Goal: Task Accomplishment & Management: Manage account settings

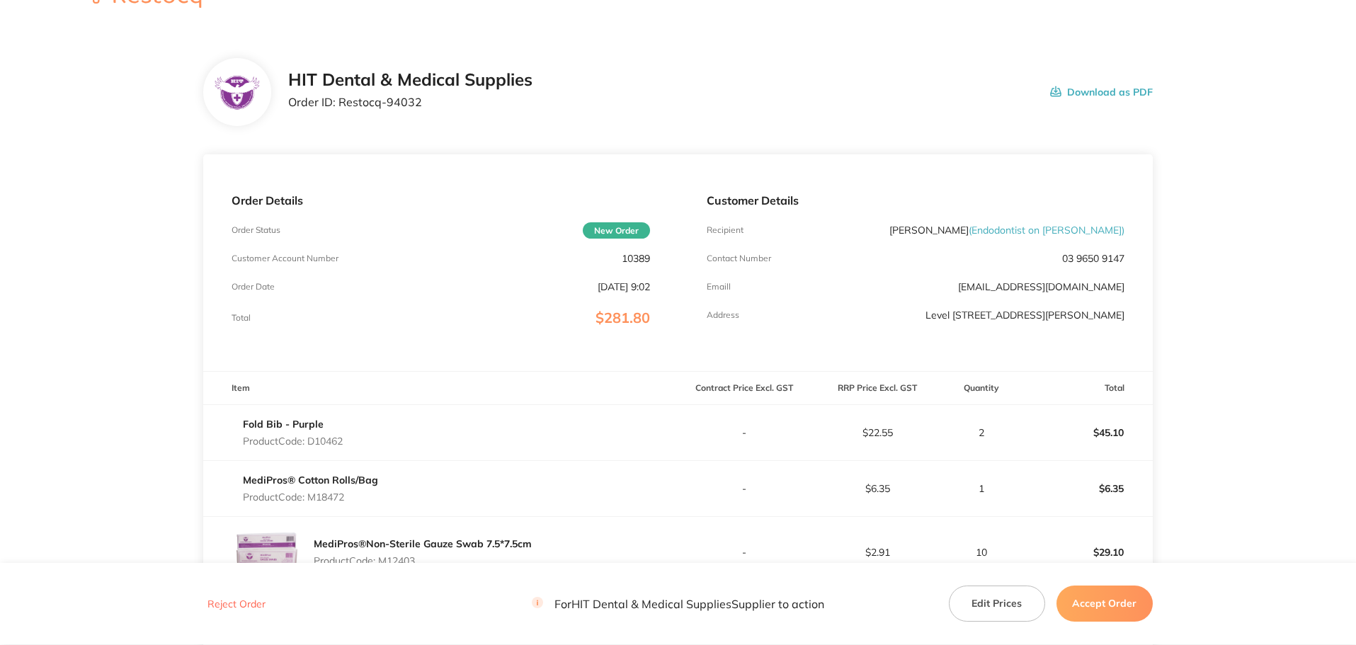
scroll to position [425, 0]
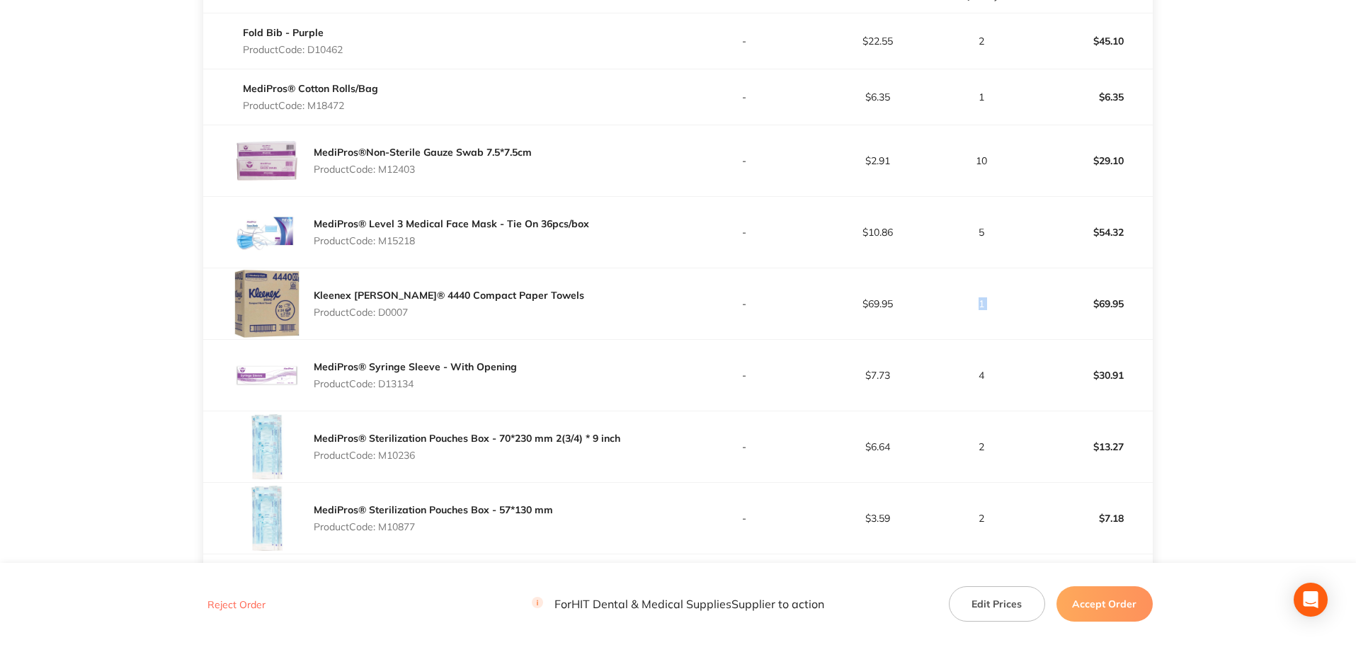
drag, startPoint x: 941, startPoint y: 271, endPoint x: 1069, endPoint y: 314, distance: 134.3
click at [1069, 314] on tr "Kleenex [PERSON_NAME]® 4440 Compact Paper Towels Product Code: D0007 - $69.95 1…" at bounding box center [677, 303] width 949 height 71
click at [1069, 314] on p "$69.95" at bounding box center [1086, 304] width 132 height 34
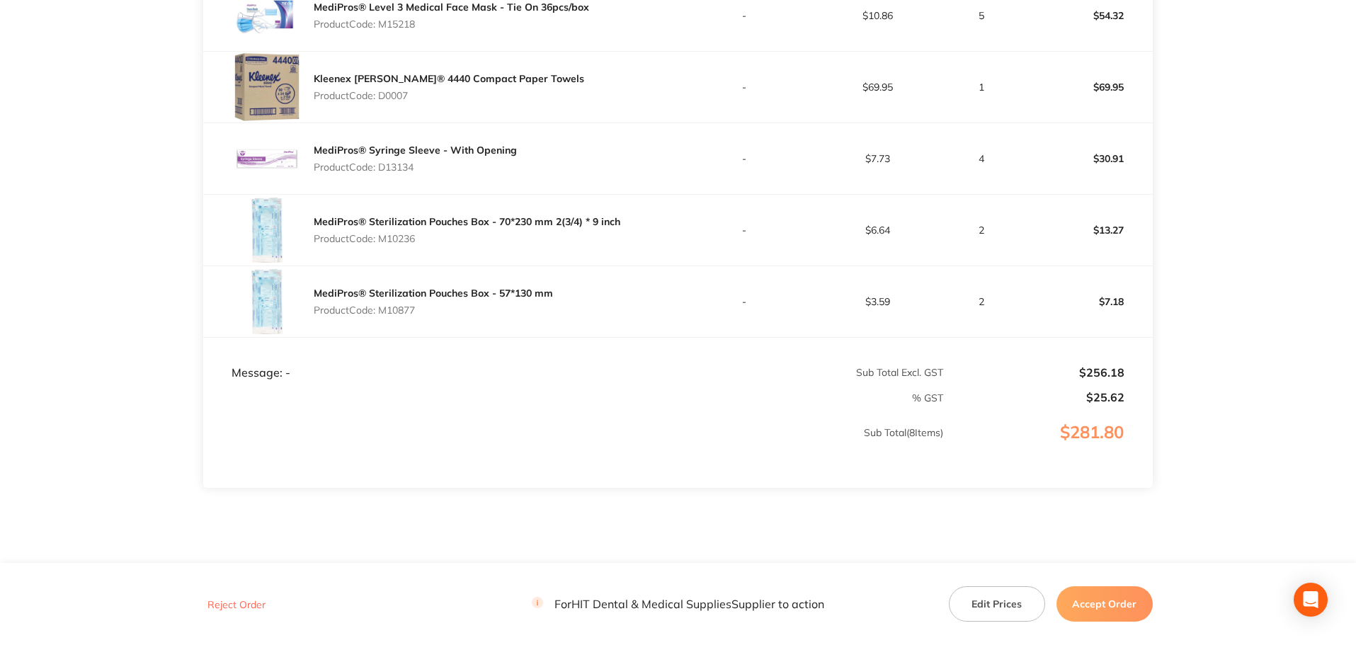
scroll to position [609, 0]
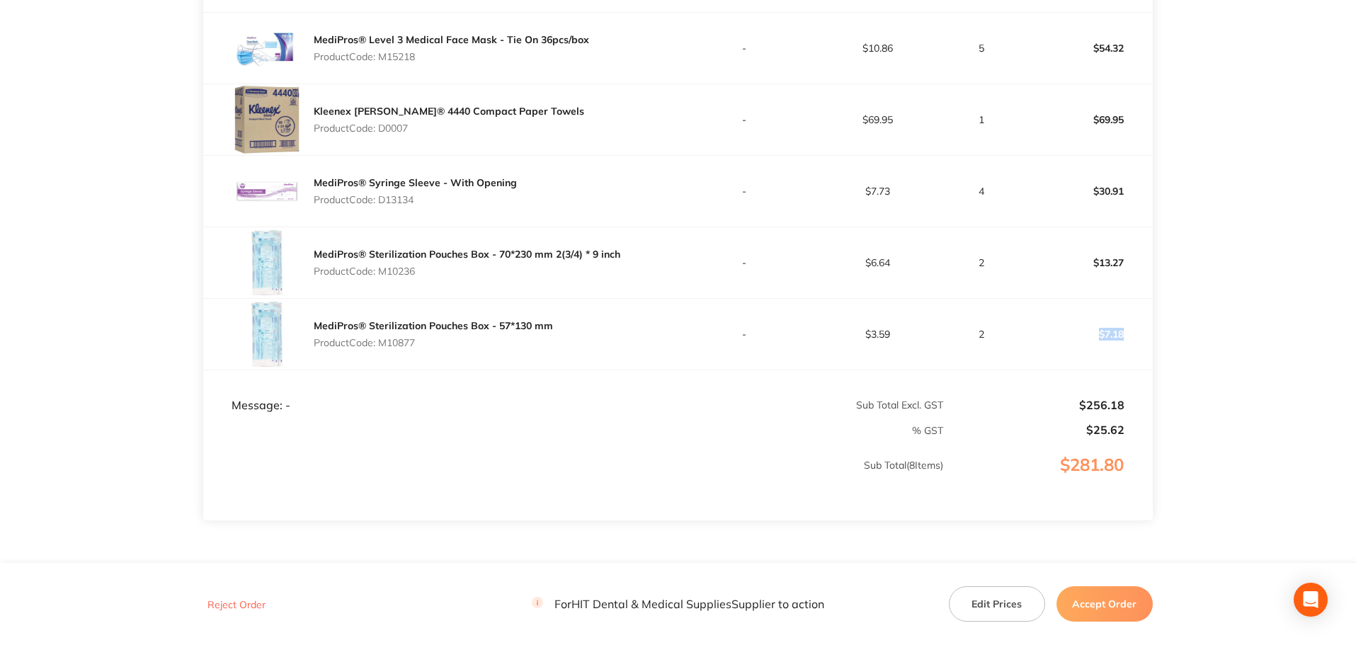
drag, startPoint x: 1069, startPoint y: 314, endPoint x: 1143, endPoint y: 314, distance: 74.3
click at [1143, 314] on td "$7.18" at bounding box center [1085, 334] width 133 height 71
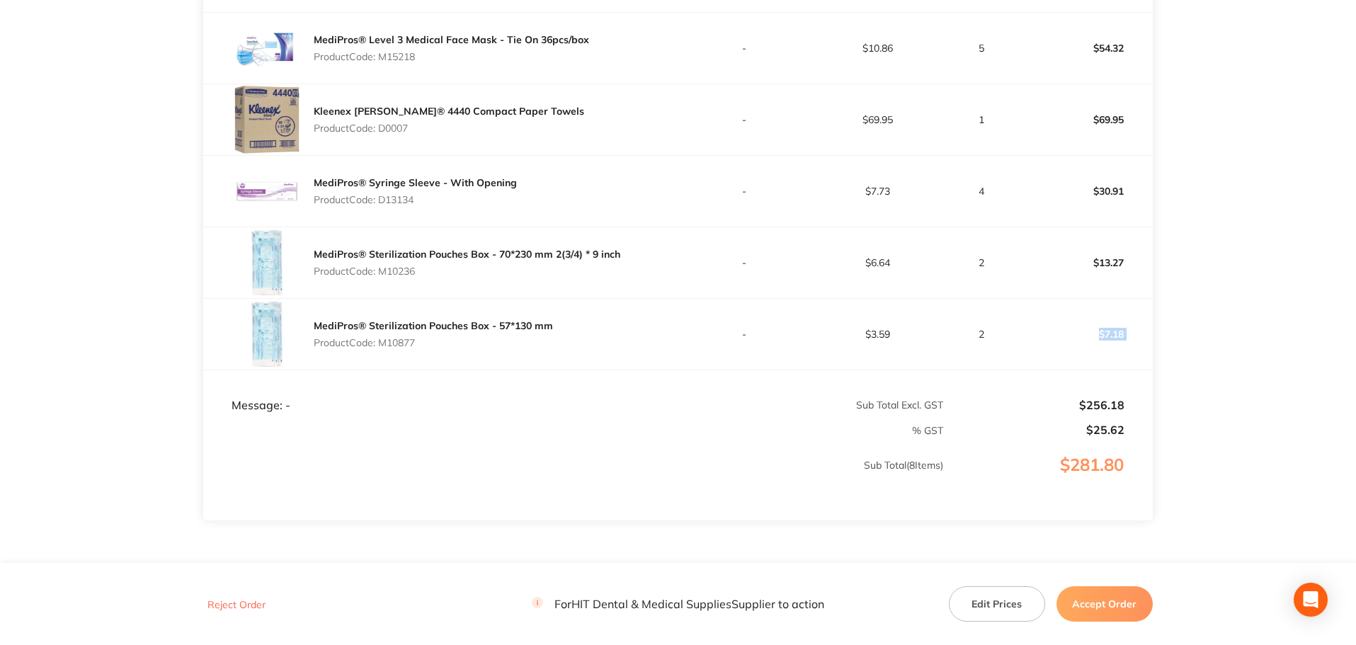
click at [1143, 314] on td "$7.18" at bounding box center [1085, 334] width 133 height 71
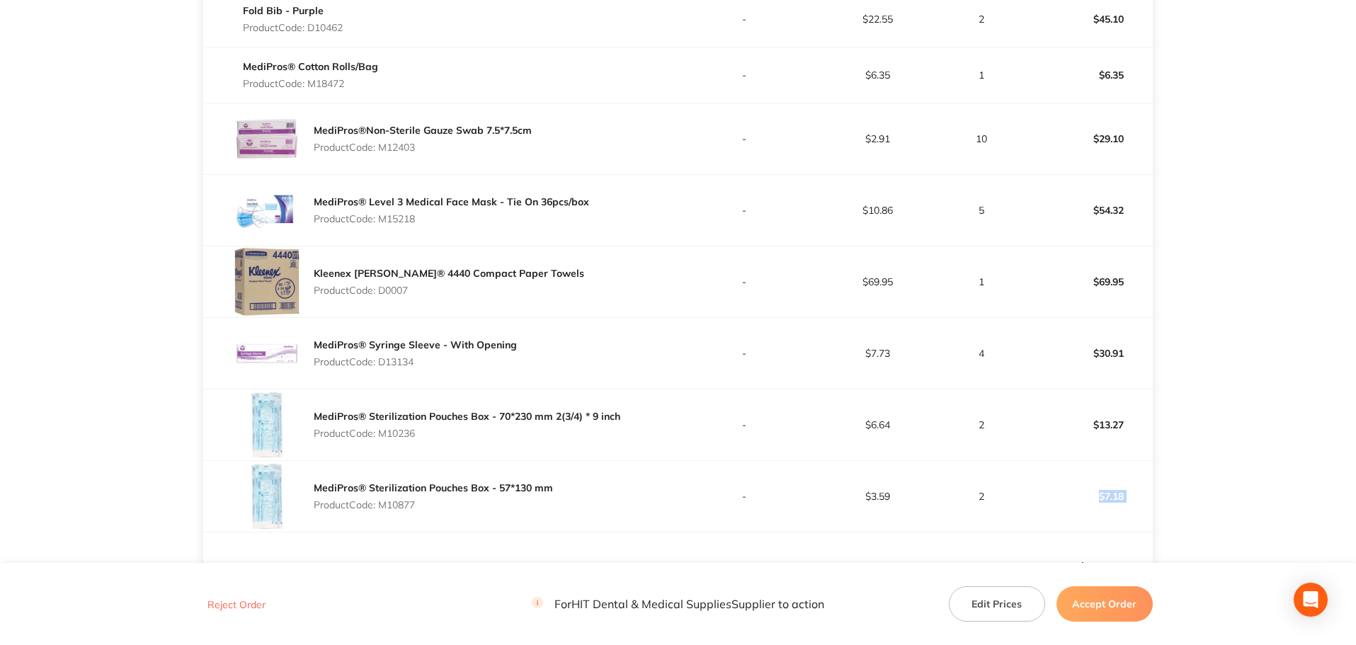
scroll to position [184, 0]
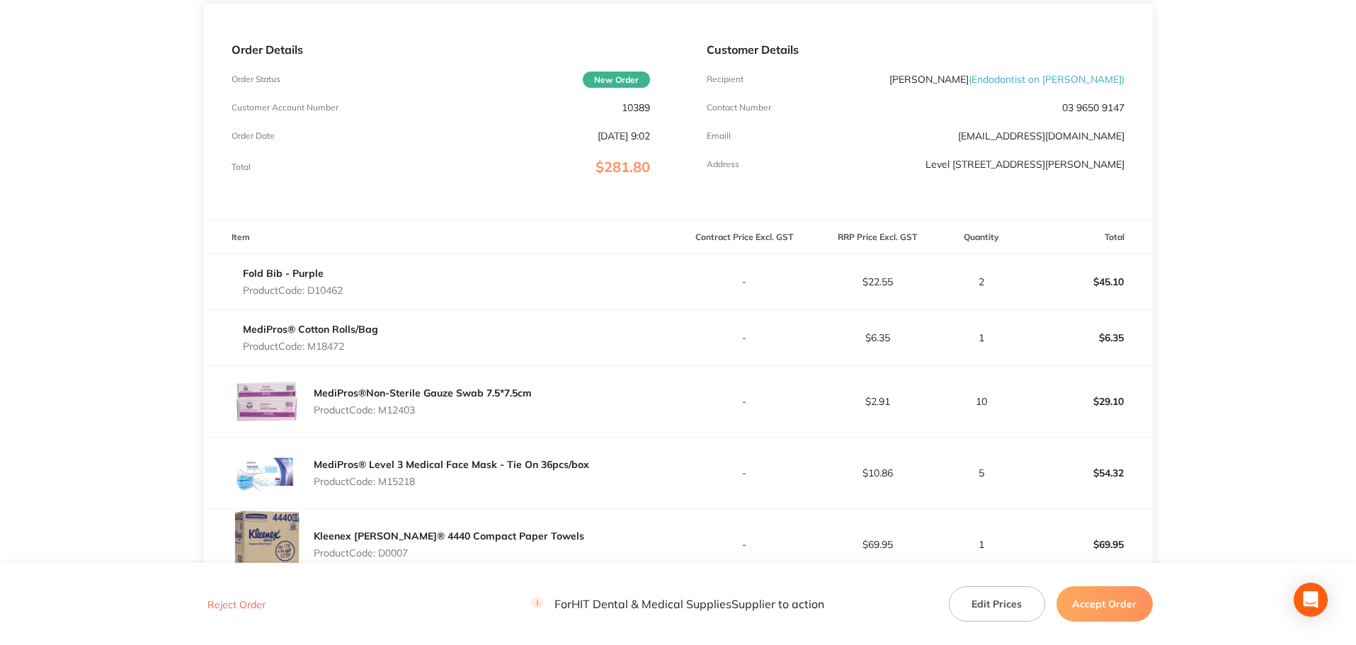
click at [1143, 314] on td "$6.35" at bounding box center [1085, 337] width 133 height 56
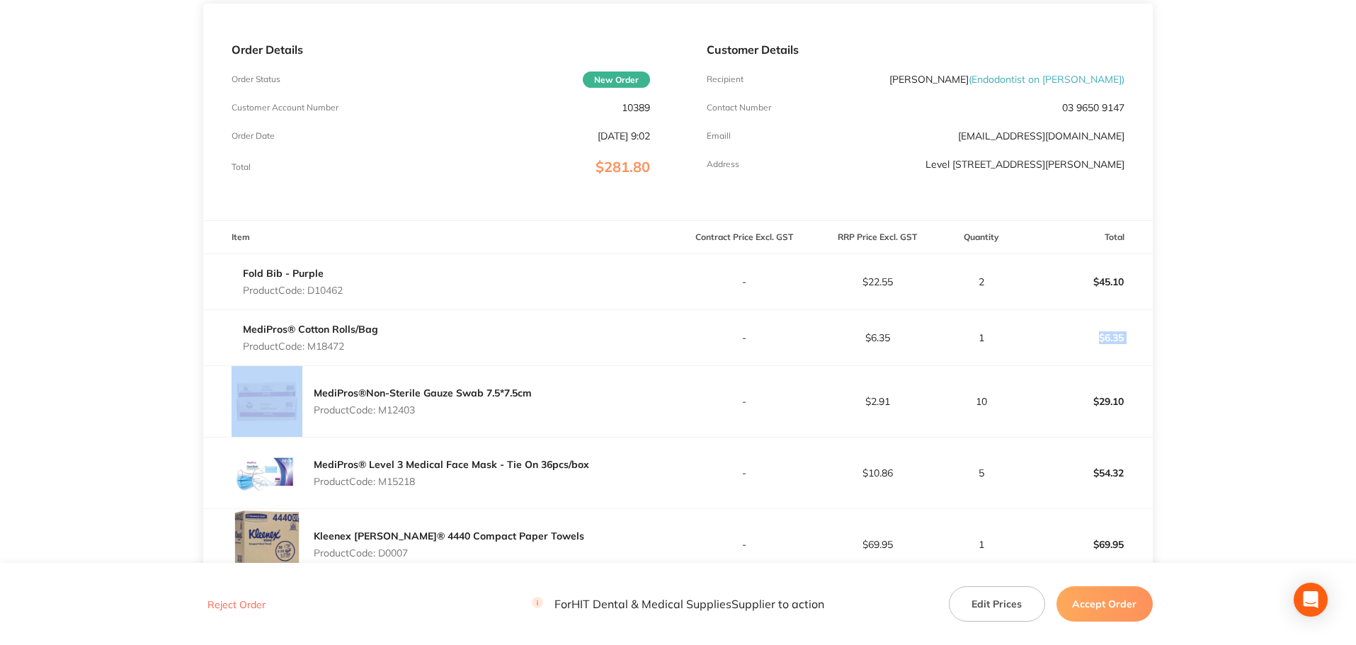
click at [1143, 314] on td "$6.35" at bounding box center [1085, 337] width 133 height 56
click at [1140, 314] on td "$6.35" at bounding box center [1085, 337] width 133 height 56
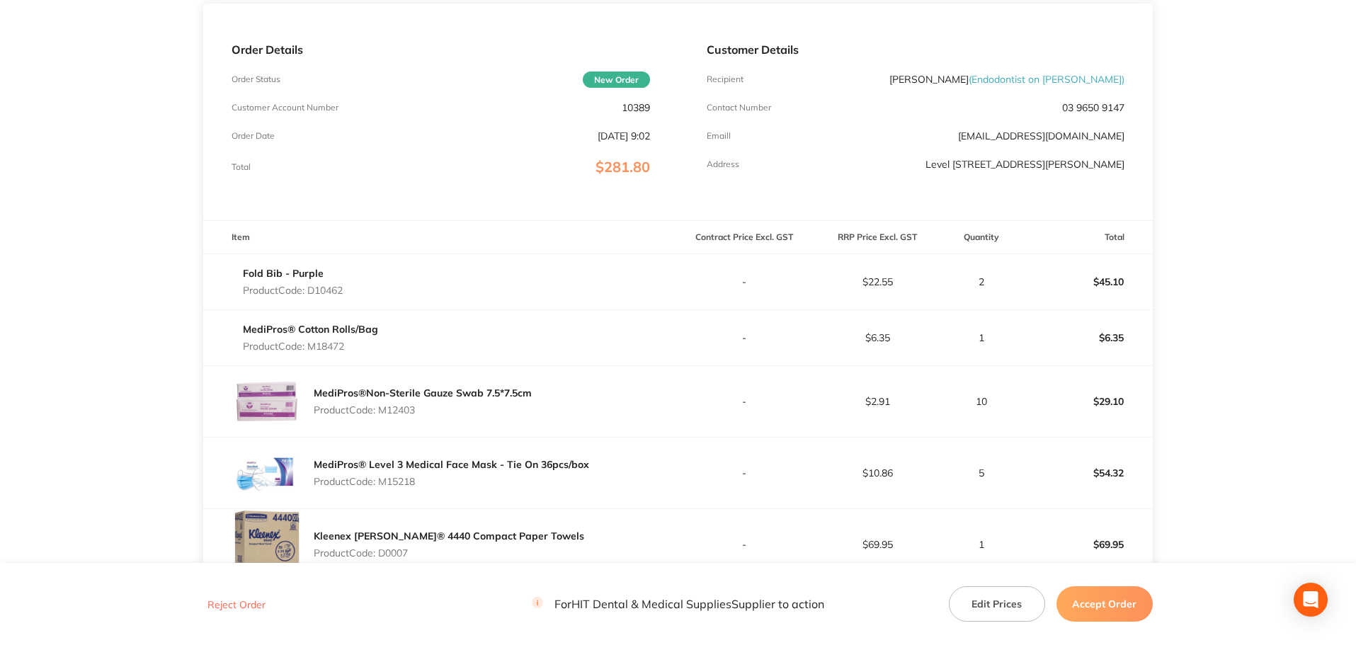
click at [1133, 315] on td "$6.35" at bounding box center [1085, 337] width 133 height 56
click at [1132, 316] on td "$6.35" at bounding box center [1085, 337] width 133 height 56
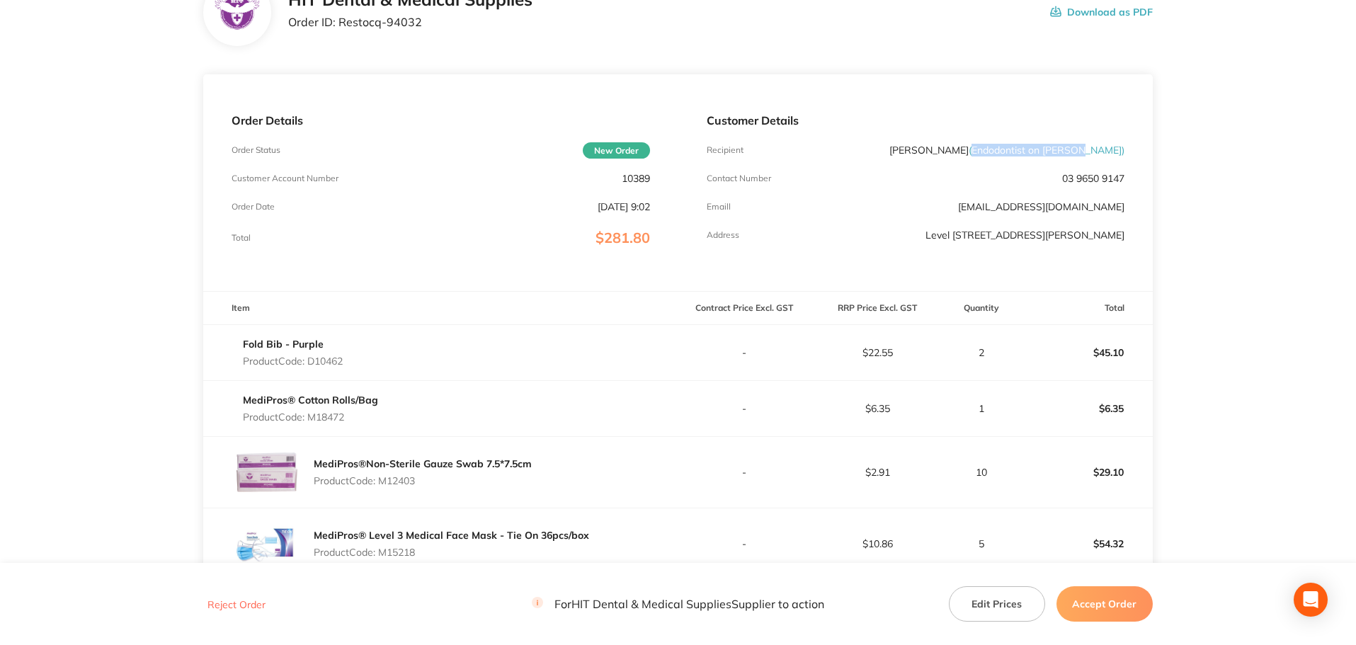
drag, startPoint x: 1021, startPoint y: 147, endPoint x: 1120, endPoint y: 149, distance: 99.1
click at [1120, 149] on span "( Endodontist on [PERSON_NAME] )" at bounding box center [1046, 150] width 156 height 13
copy span "Endodontist on [PERSON_NAME]"
drag, startPoint x: 342, startPoint y: 21, endPoint x: 460, endPoint y: 27, distance: 118.4
click at [460, 27] on p "Order ID: Restocq- 94032" at bounding box center [410, 22] width 244 height 13
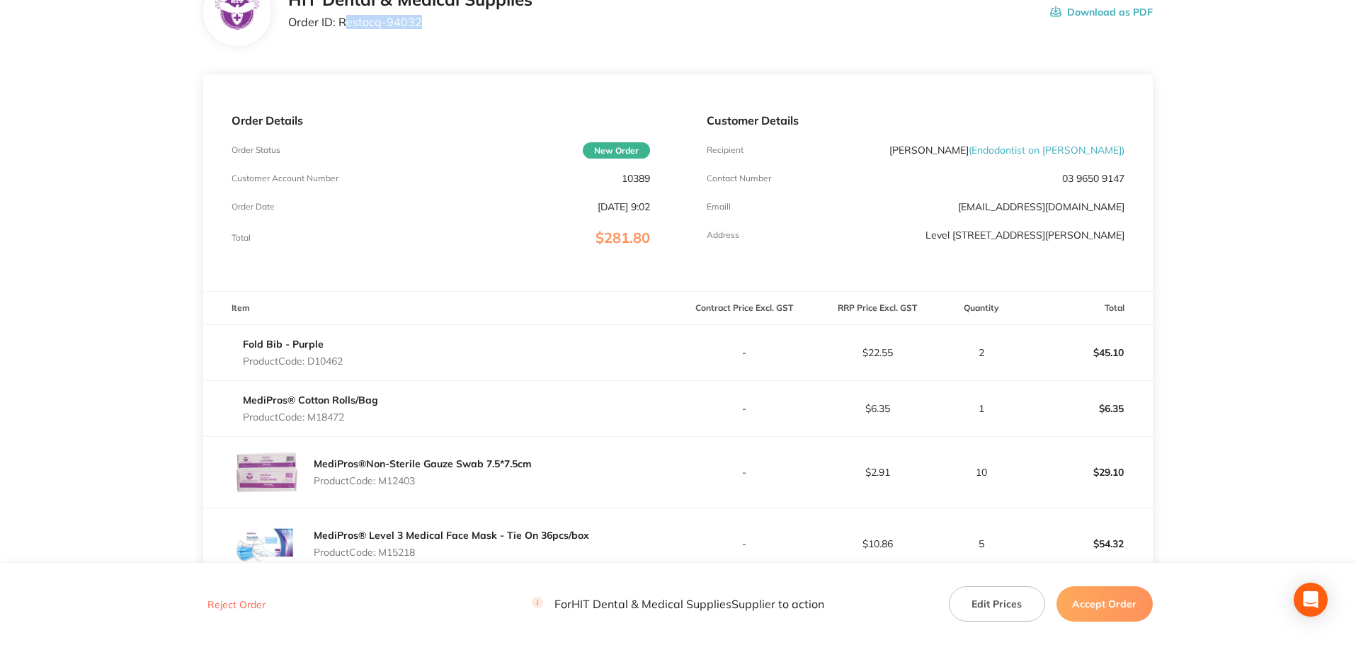
click at [460, 27] on p "Order ID: Restocq- 94032" at bounding box center [410, 22] width 244 height 13
drag, startPoint x: 420, startPoint y: 22, endPoint x: 340, endPoint y: 19, distance: 80.7
click at [340, 19] on p "Order ID: Restocq- 94032" at bounding box center [410, 22] width 244 height 13
copy p "Restocq- 94032"
click at [1330, 197] on main "HIT Dental & Medical Supplies Order ID: Restocq- 94032 Download as PDF Order De…" at bounding box center [678, 539] width 1356 height 1179
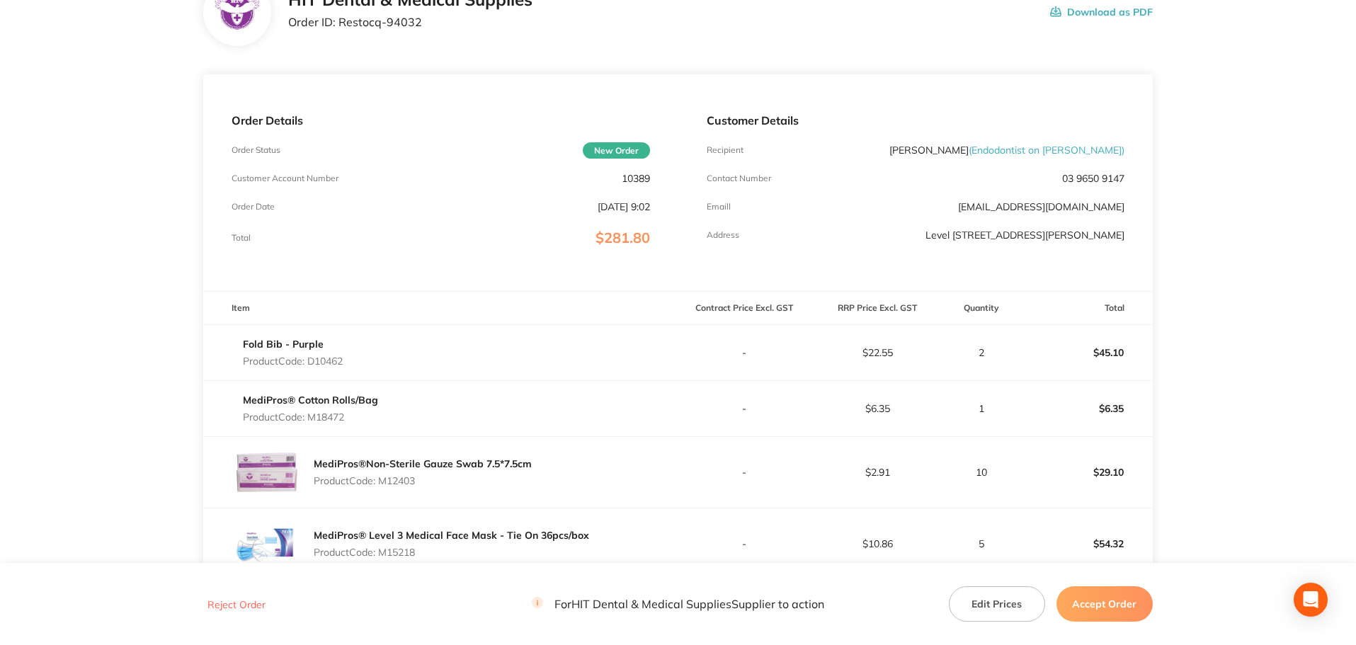
click at [1327, 200] on main "HIT Dental & Medical Supplies Order ID: Restocq- 94032 Download as PDF Order De…" at bounding box center [678, 539] width 1356 height 1179
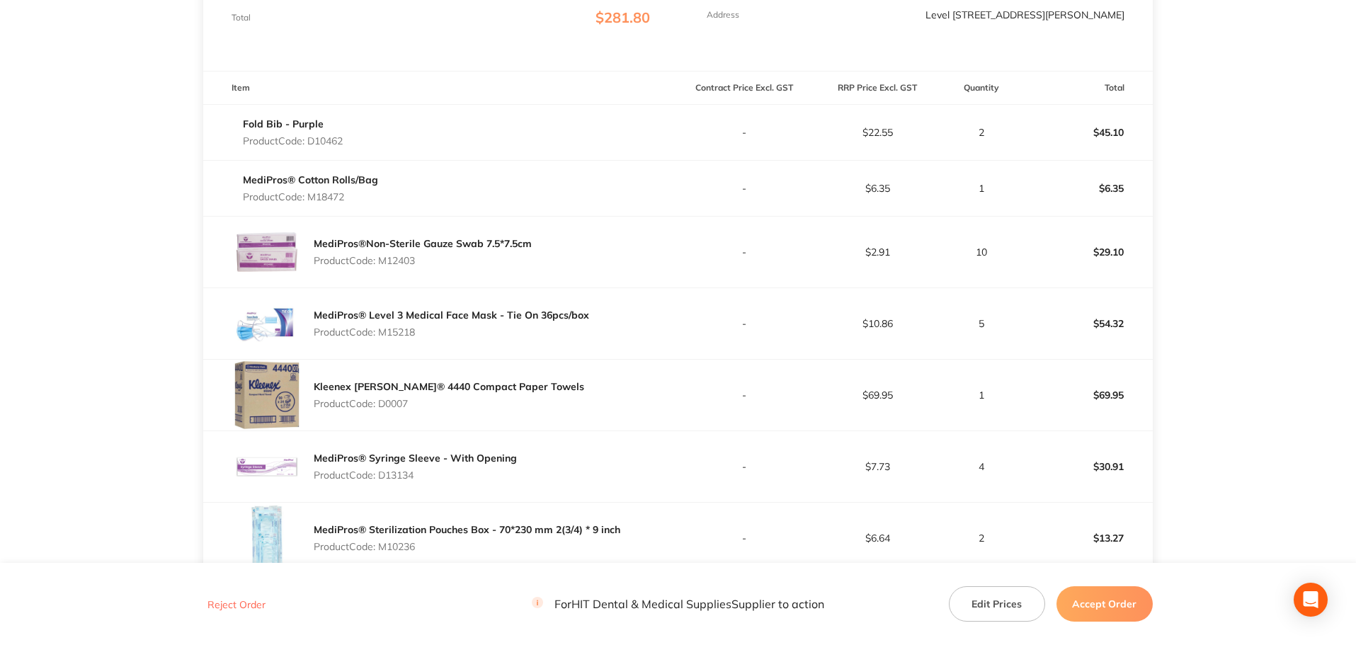
scroll to position [326, 0]
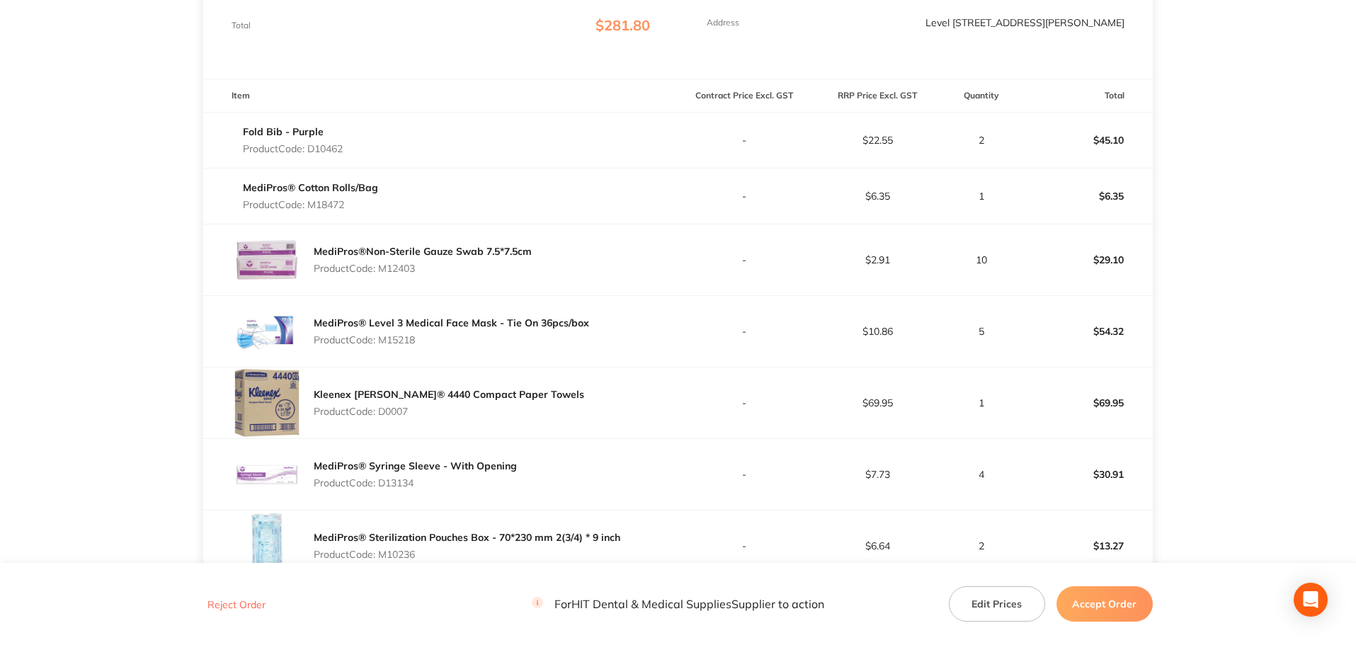
click at [336, 146] on p "Product Code: D10462" at bounding box center [293, 148] width 100 height 11
copy p "D10462"
click at [338, 205] on p "Product Code: M18472" at bounding box center [310, 204] width 135 height 11
click at [339, 205] on p "Product Code: M18472" at bounding box center [310, 204] width 135 height 11
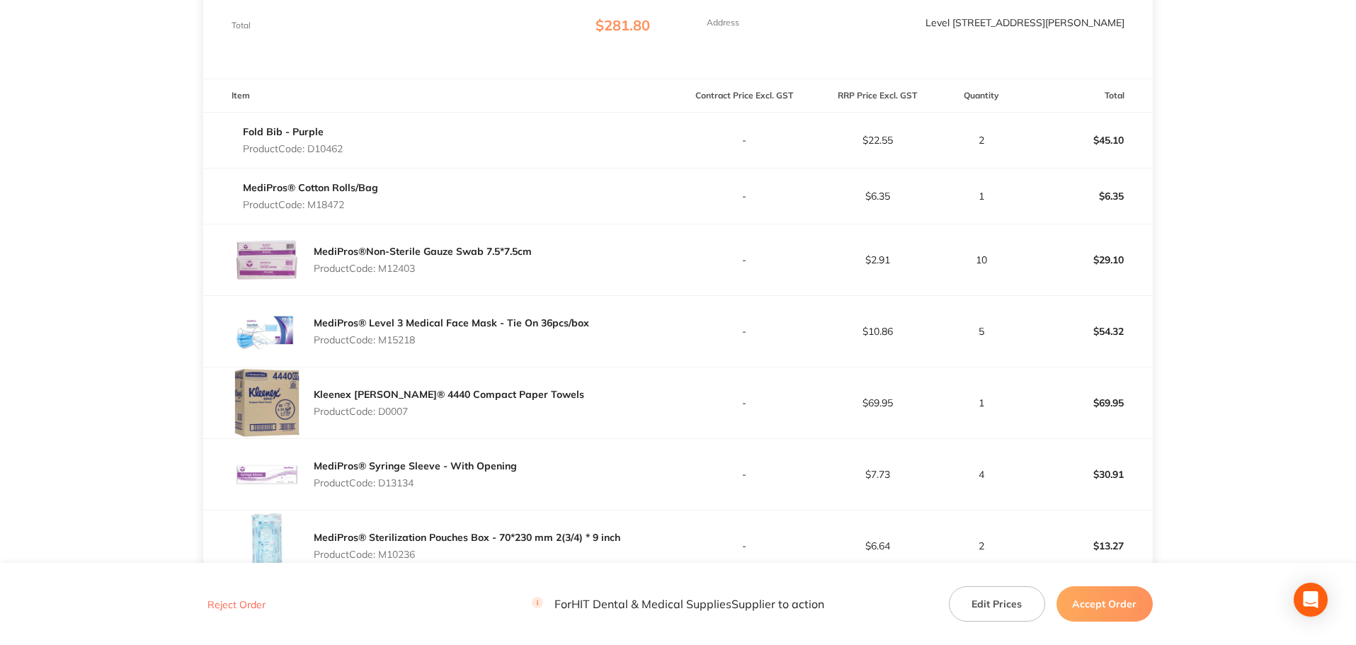
copy p "M18472"
click at [531, 285] on div "MediPros®Non-Sterile Gauze Swab 7.5*7.5cm Product Code: M12403" at bounding box center [440, 259] width 474 height 71
click at [407, 275] on div "MediPros®Non-Sterile Gauze Swab 7.5*7.5cm Product Code: M12403" at bounding box center [423, 260] width 218 height 40
click at [407, 274] on p "Product Code: M12403" at bounding box center [423, 268] width 218 height 11
click at [408, 274] on p "Product Code: M12403" at bounding box center [423, 268] width 218 height 11
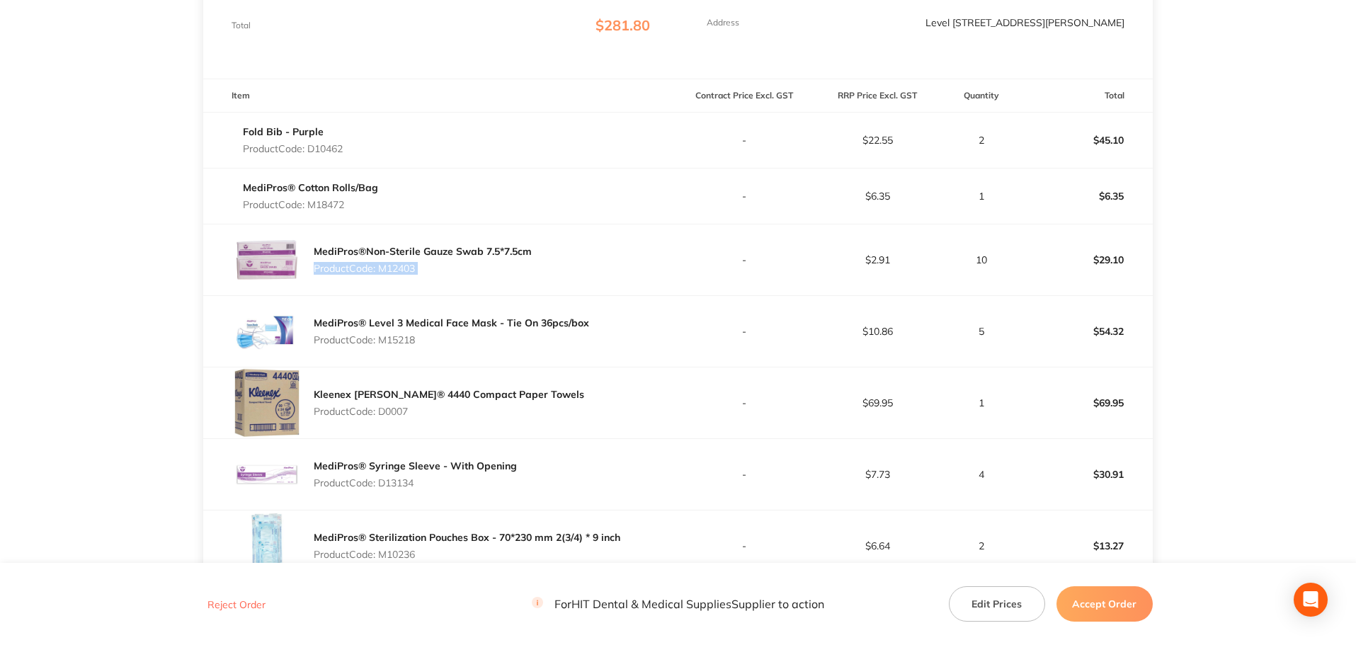
click at [408, 274] on p "Product Code: M12403" at bounding box center [423, 268] width 218 height 11
click at [404, 268] on p "Product Code: M12403" at bounding box center [423, 268] width 218 height 11
click at [377, 287] on div "MediPros®Non-Sterile Gauze Swab 7.5*7.5cm Product Code: M12403" at bounding box center [440, 259] width 474 height 71
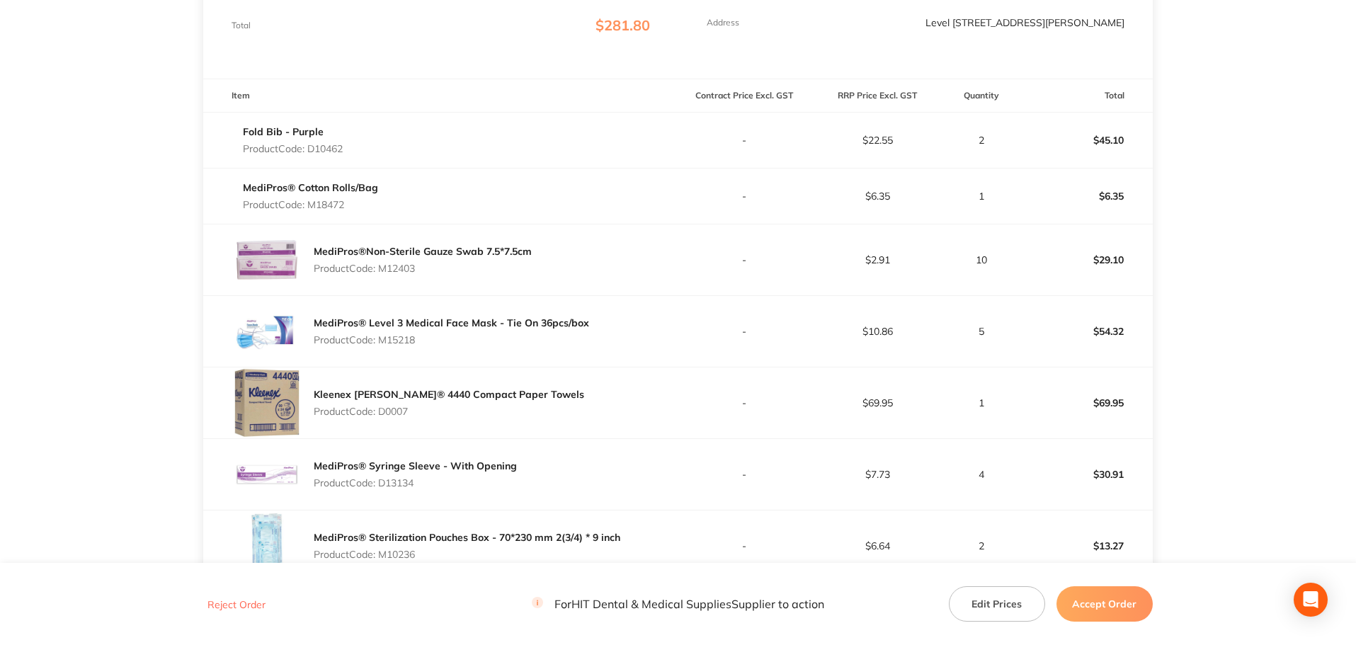
click at [395, 336] on p "Product Code: M15218" at bounding box center [451, 339] width 275 height 11
copy p "M15218"
click at [949, 296] on td "5" at bounding box center [982, 331] width 76 height 71
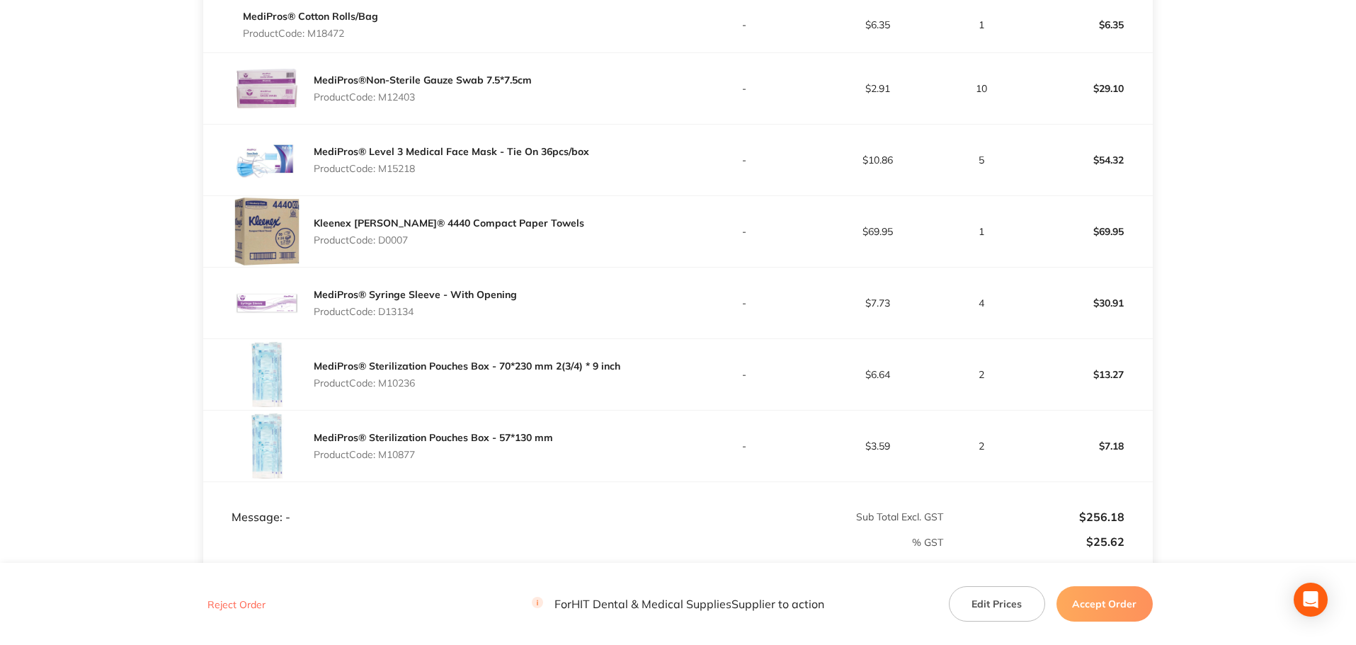
scroll to position [538, 0]
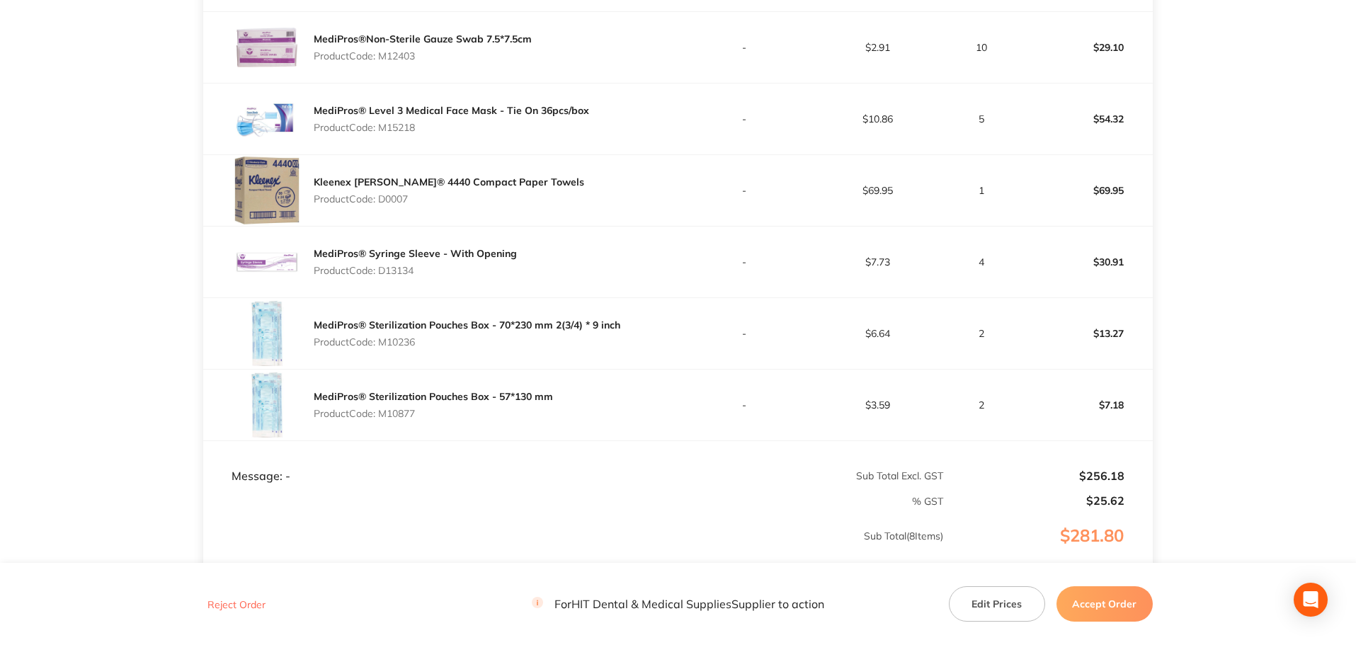
click at [638, 241] on div "MediPros® Syringe Sleeve - With Opening Product Code: D13134" at bounding box center [440, 262] width 474 height 71
click at [396, 195] on p "Product Code: D0007" at bounding box center [449, 198] width 270 height 11
copy p "D0007"
click at [582, 338] on p "Product Code: M10236" at bounding box center [467, 341] width 306 height 11
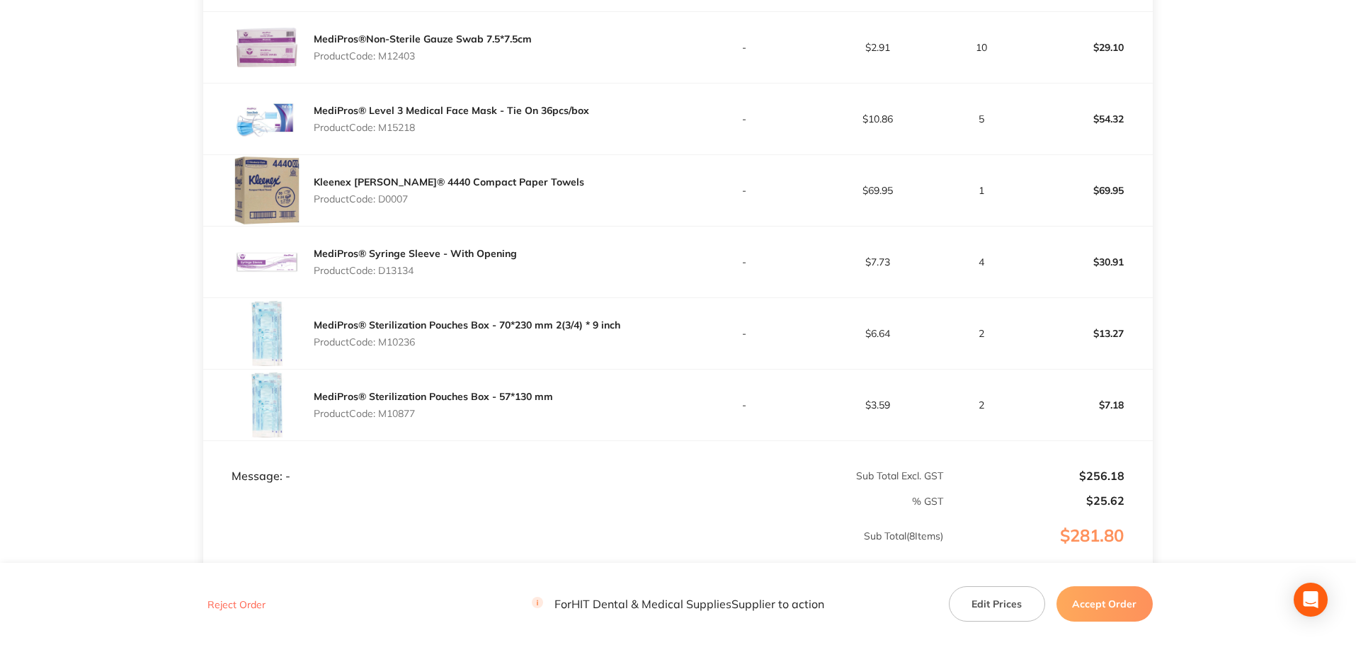
click at [411, 269] on p "Product Code: D13134" at bounding box center [415, 270] width 203 height 11
copy p "D13134"
drag, startPoint x: 442, startPoint y: 317, endPoint x: 426, endPoint y: 331, distance: 20.6
click at [442, 317] on div "MediPros® Sterilization Pouches Box - 70*230 mm 2(3/4) * 9 inch Product Code: M…" at bounding box center [467, 334] width 306 height 40
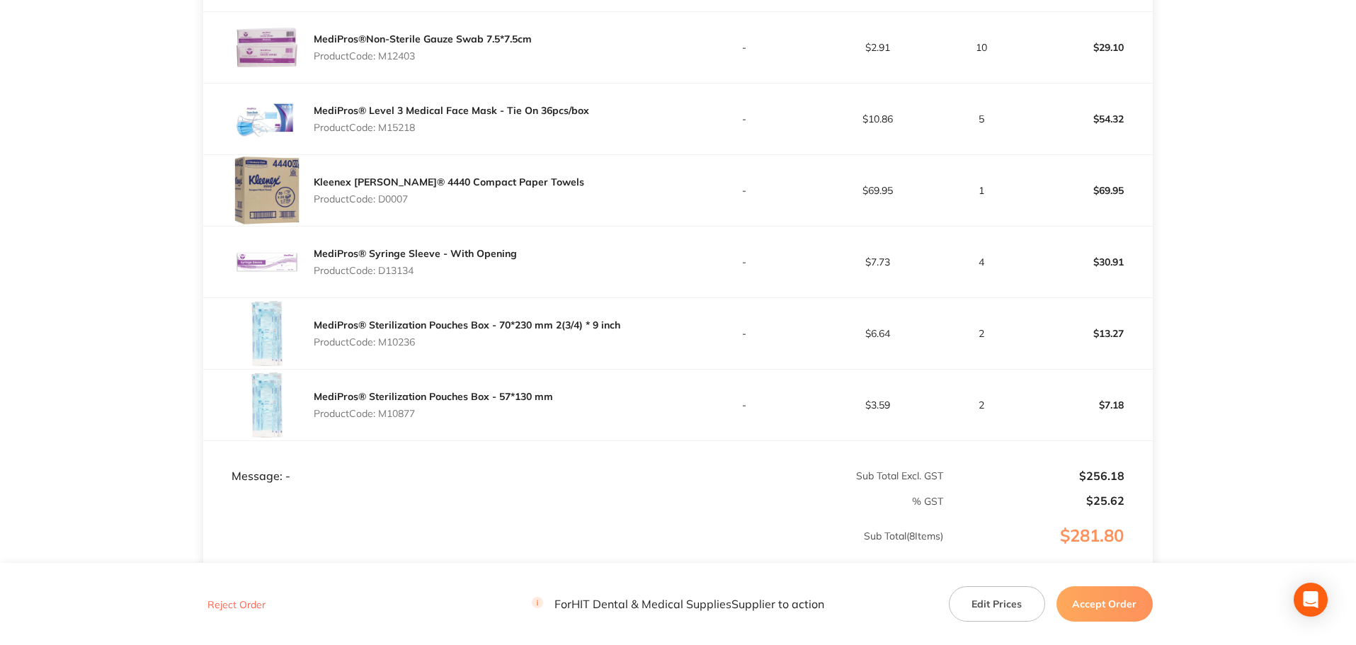
click at [412, 339] on p "Product Code: M10236" at bounding box center [467, 341] width 306 height 11
copy p "M10236"
click at [406, 415] on p "Product Code: M10877" at bounding box center [433, 413] width 239 height 11
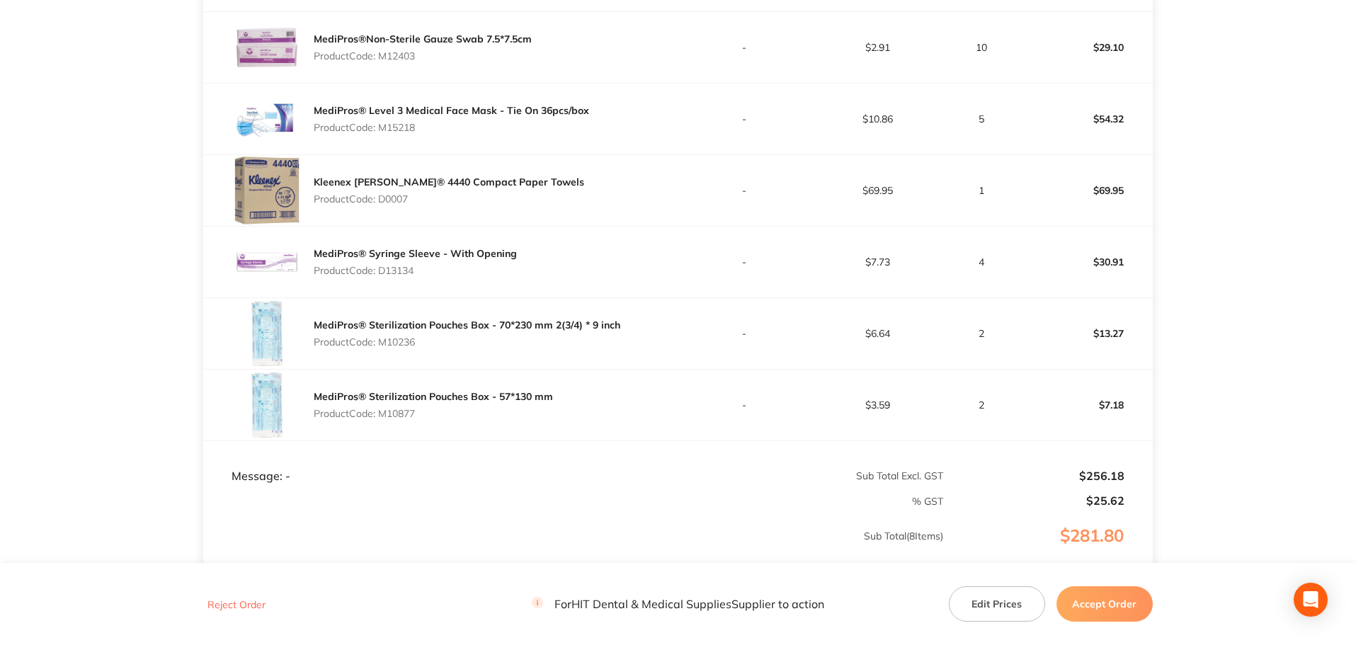
copy p "M10877"
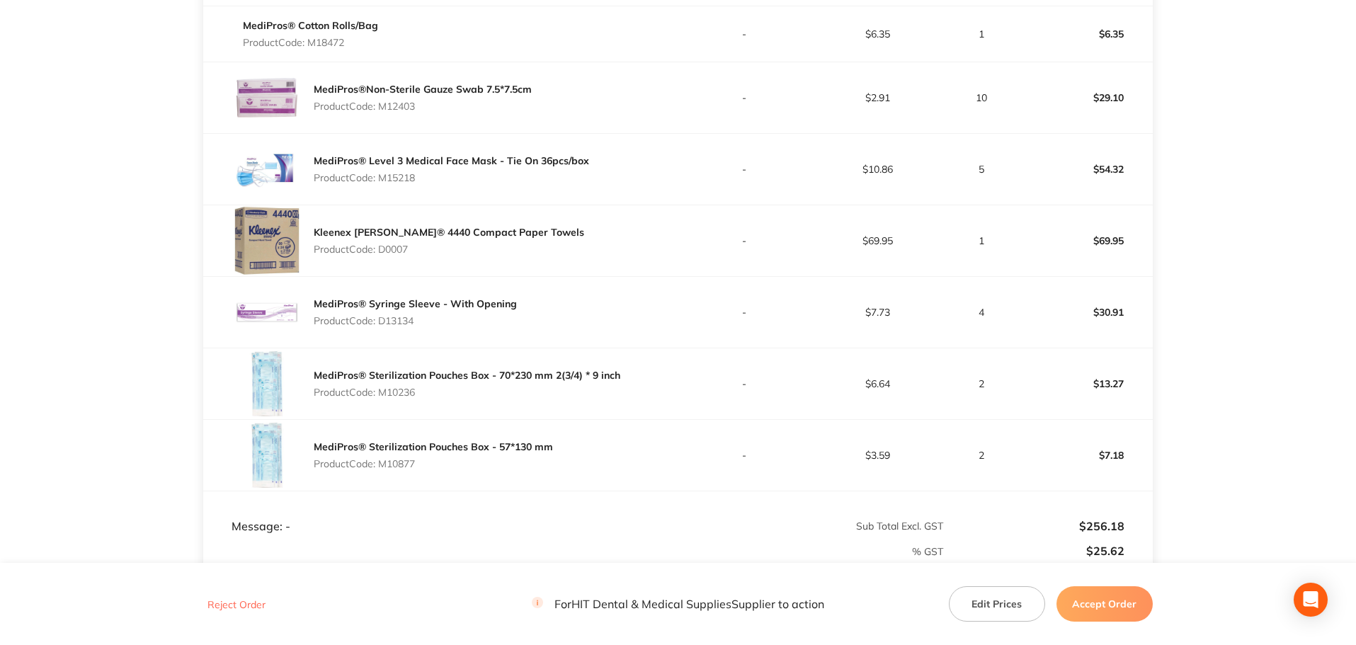
scroll to position [467, 0]
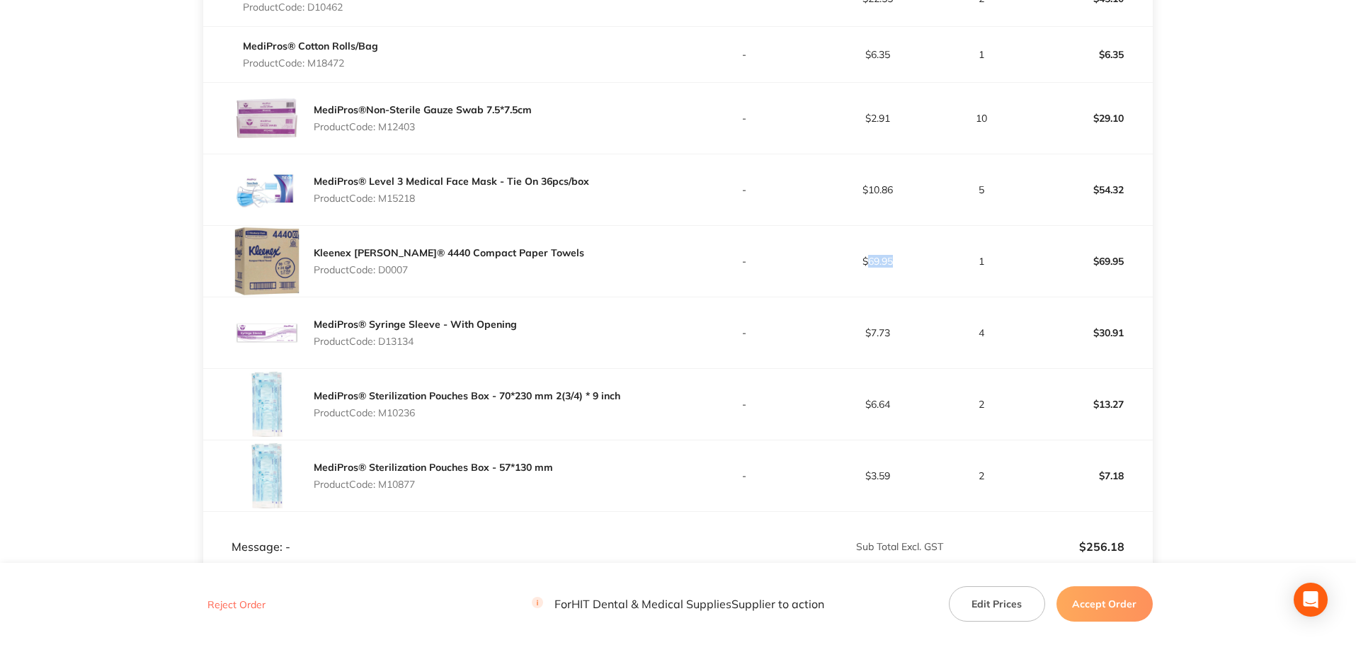
drag, startPoint x: 867, startPoint y: 262, endPoint x: 900, endPoint y: 260, distance: 32.6
click at [900, 260] on p "$69.95" at bounding box center [877, 261] width 132 height 11
copy p "69.95"
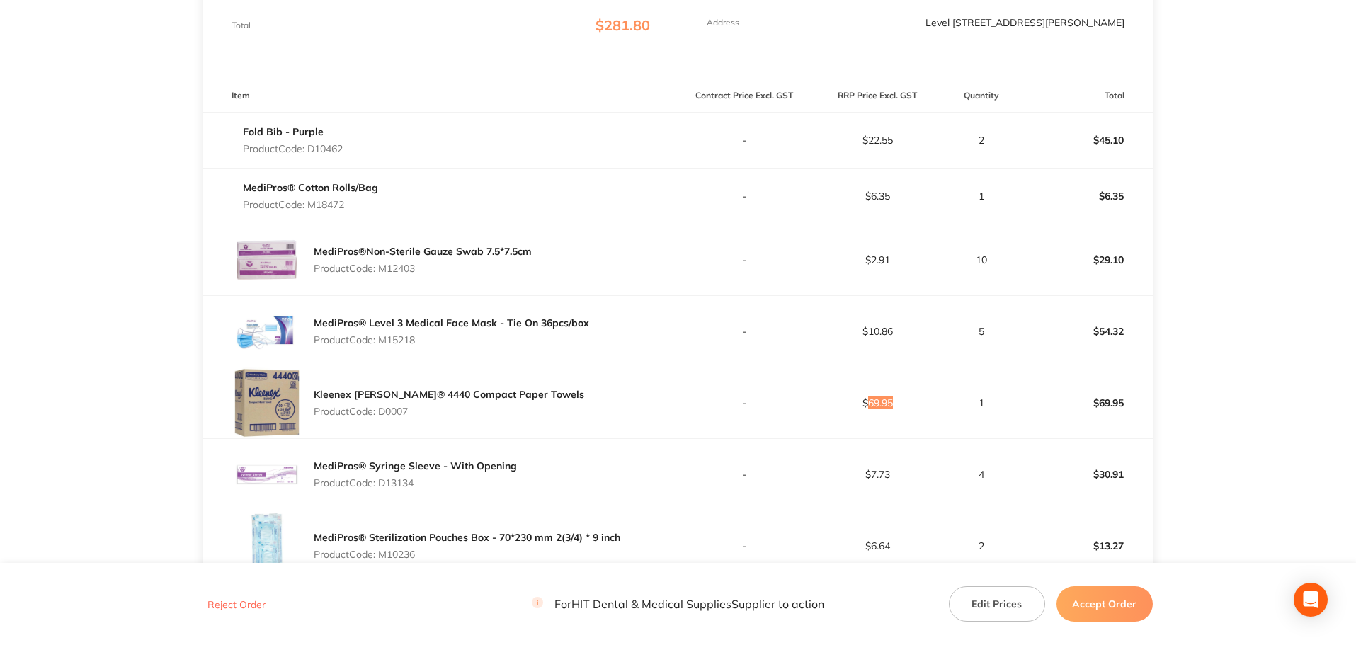
scroll to position [396, 0]
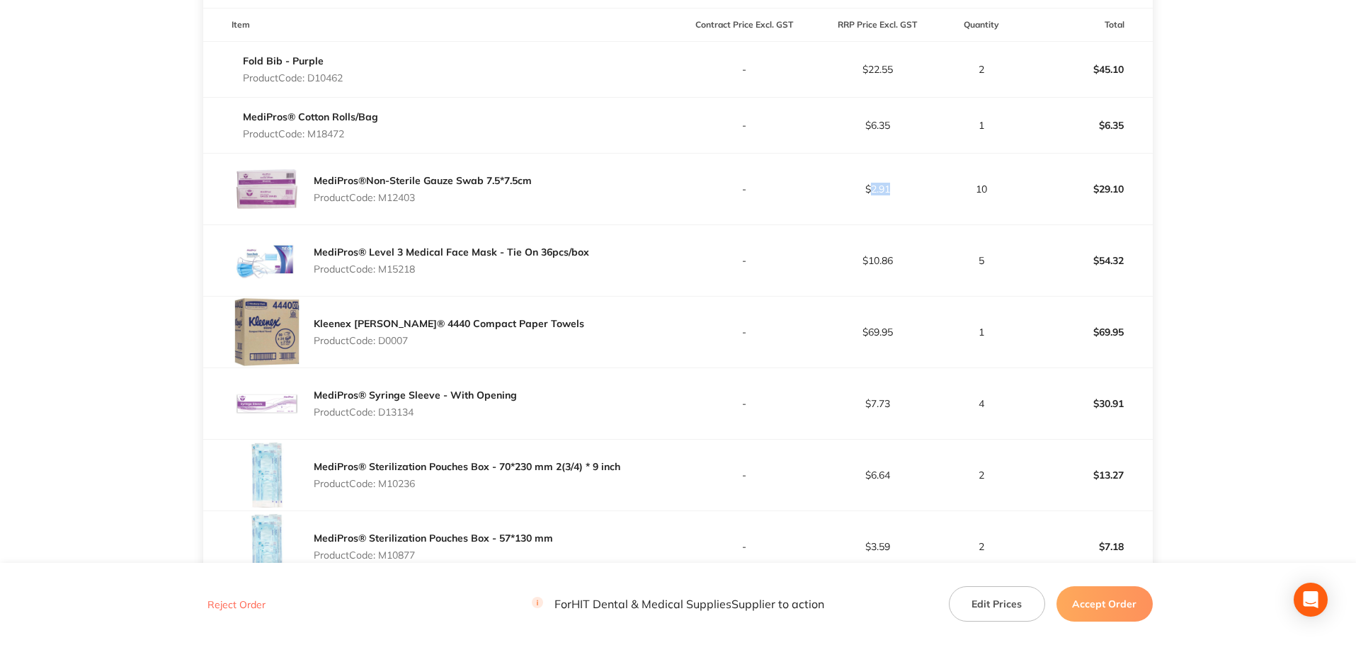
drag, startPoint x: 875, startPoint y: 185, endPoint x: 922, endPoint y: 183, distance: 46.8
click at [903, 183] on p "$2.91" at bounding box center [877, 188] width 132 height 11
drag, startPoint x: 869, startPoint y: 67, endPoint x: 1036, endPoint y: 79, distance: 167.5
click at [1036, 79] on tr "Fold Bib - Purple Product Code: D10462 - $22.55 2 $45.10" at bounding box center [677, 69] width 949 height 56
click at [882, 391] on td "$7.73" at bounding box center [876, 403] width 133 height 71
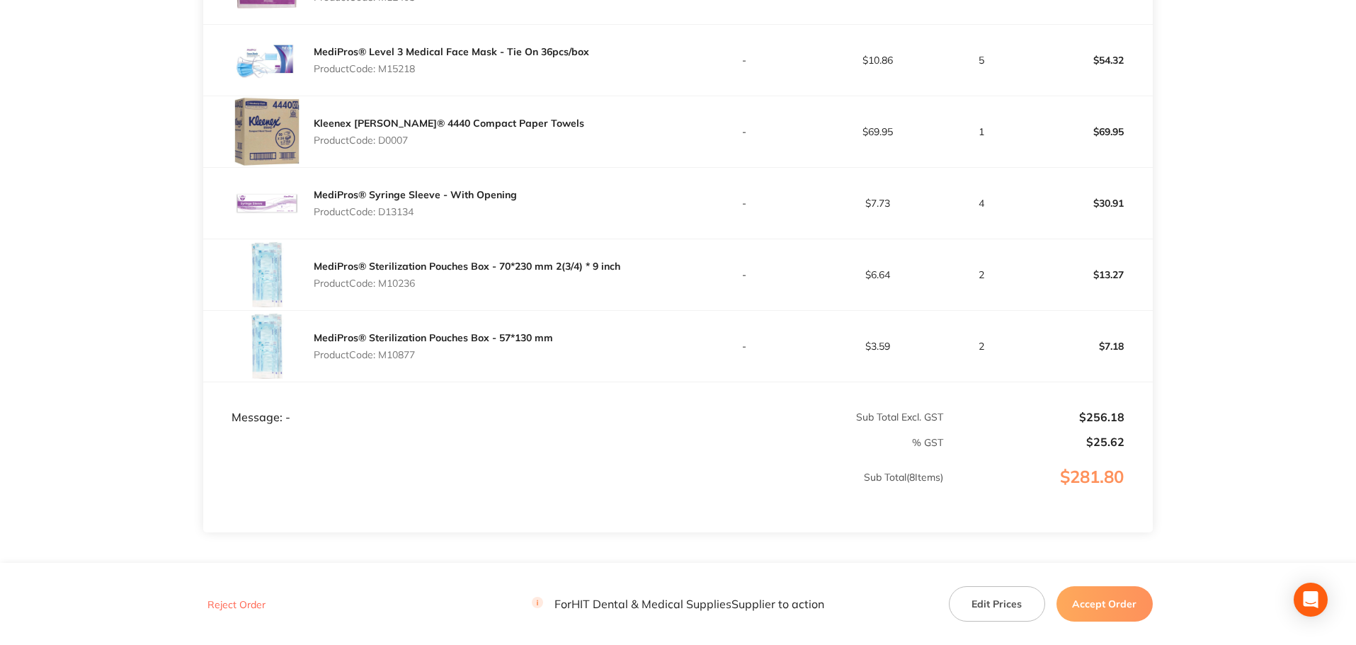
scroll to position [609, 0]
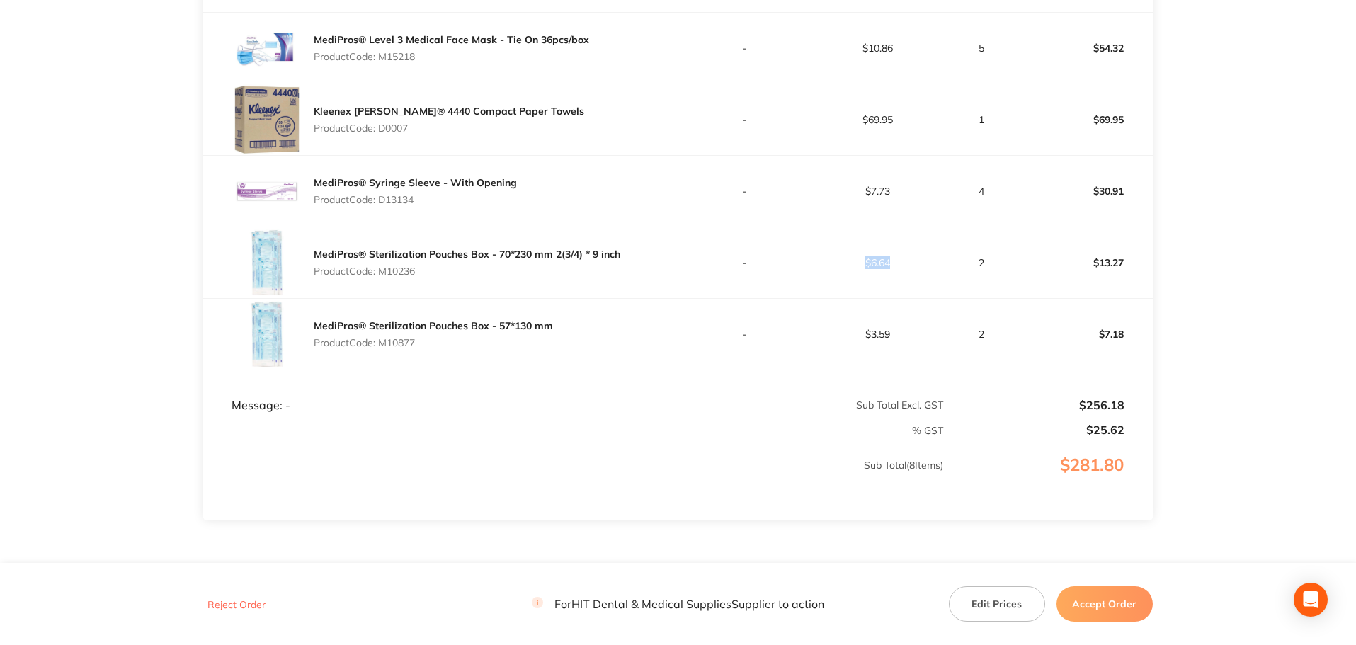
drag, startPoint x: 892, startPoint y: 261, endPoint x: 859, endPoint y: 265, distance: 33.5
click at [859, 265] on p "$6.64" at bounding box center [877, 262] width 132 height 11
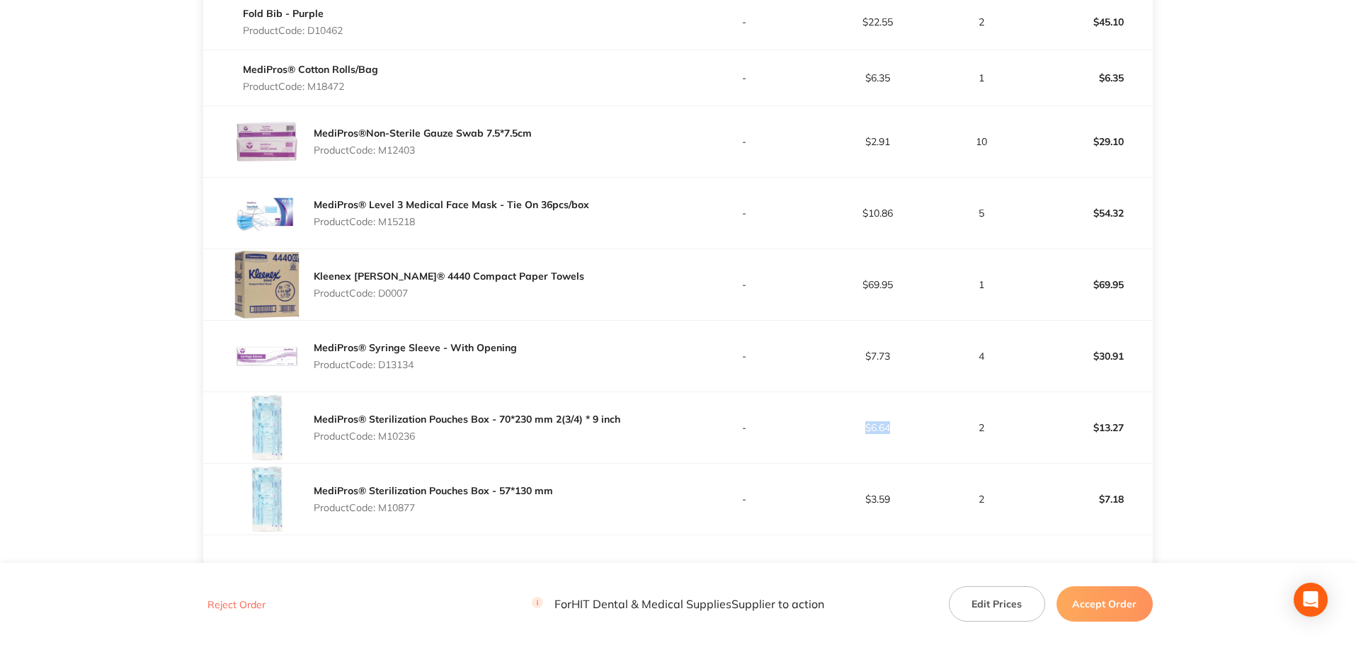
scroll to position [255, 0]
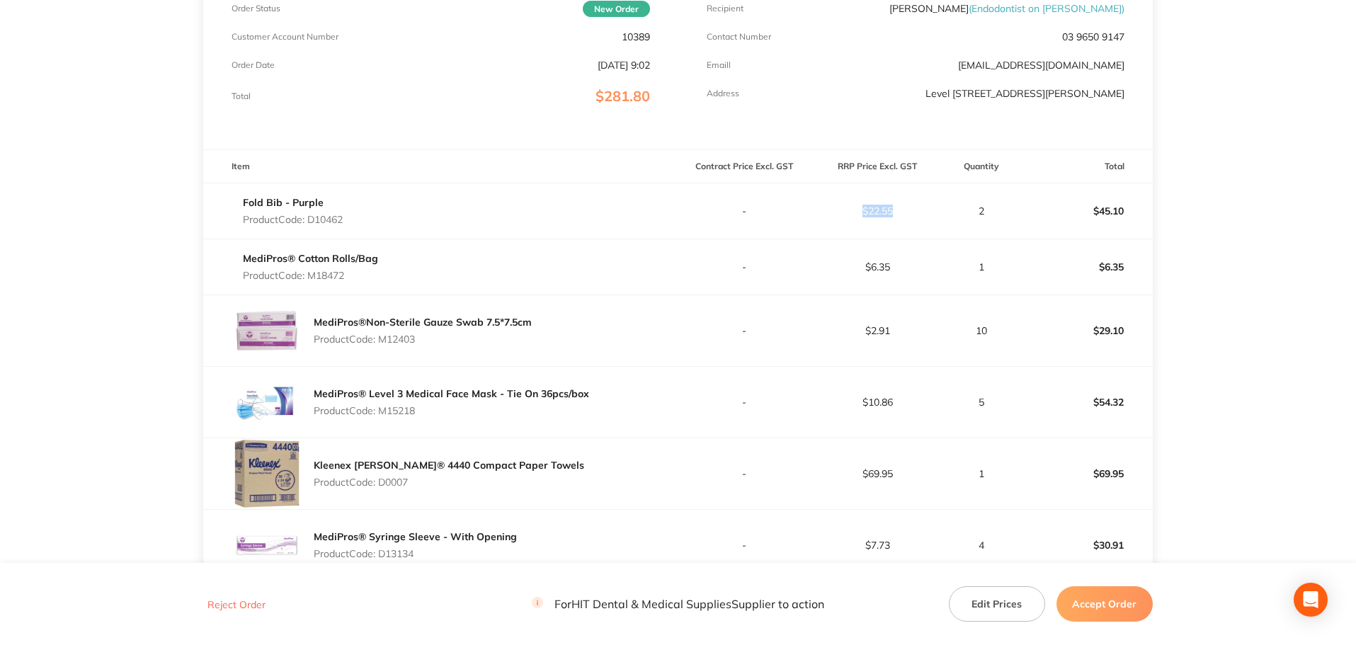
drag, startPoint x: 868, startPoint y: 210, endPoint x: 905, endPoint y: 212, distance: 36.9
click at [905, 212] on p "$22.55" at bounding box center [877, 210] width 132 height 11
drag, startPoint x: 893, startPoint y: 207, endPoint x: 866, endPoint y: 210, distance: 26.3
click at [866, 210] on p "$22.55" at bounding box center [877, 210] width 132 height 11
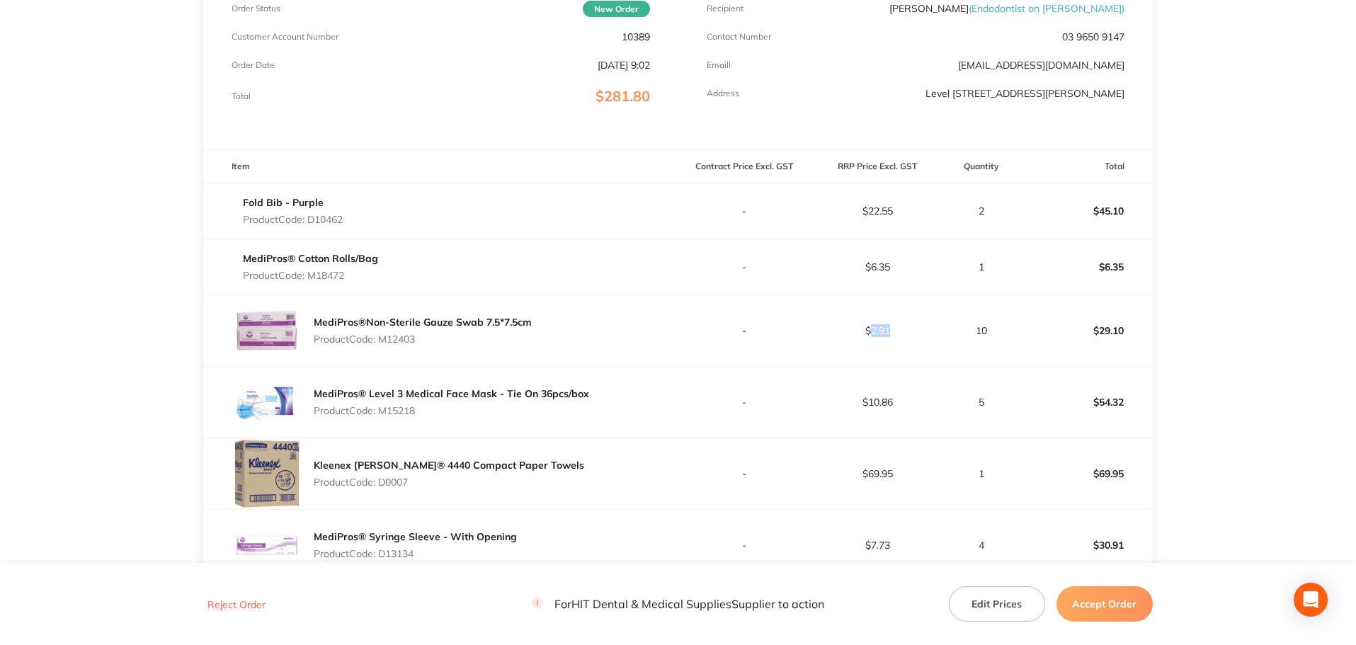
drag, startPoint x: 869, startPoint y: 328, endPoint x: 898, endPoint y: 328, distance: 29.0
click at [898, 328] on p "$2.91" at bounding box center [877, 330] width 132 height 11
drag, startPoint x: 869, startPoint y: 398, endPoint x: 898, endPoint y: 398, distance: 28.3
click at [898, 398] on p "$10.86" at bounding box center [877, 401] width 132 height 11
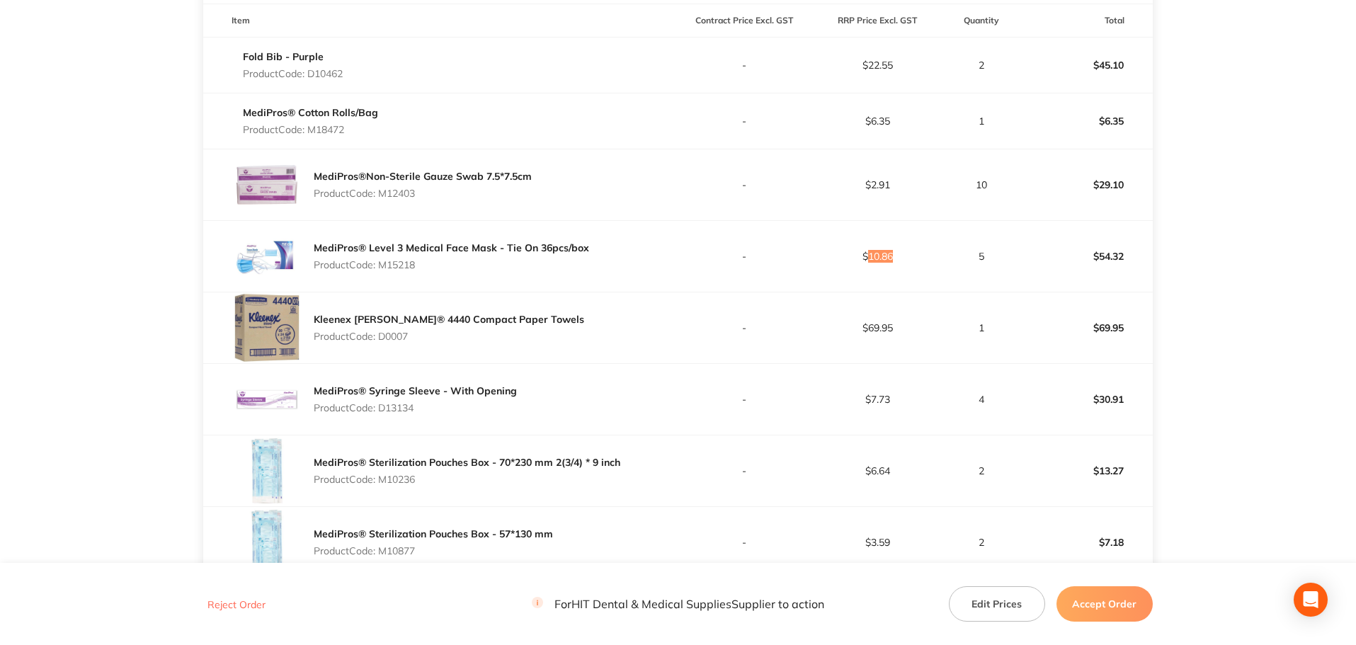
scroll to position [538, 0]
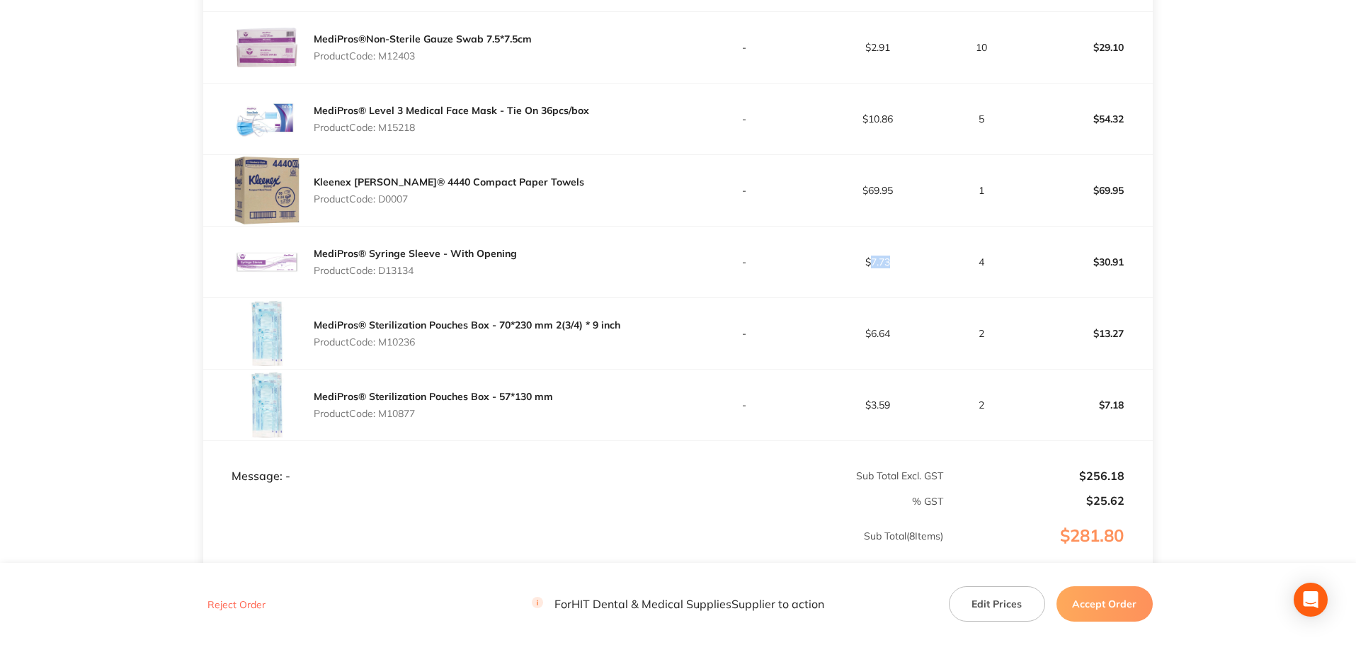
drag, startPoint x: 869, startPoint y: 261, endPoint x: 896, endPoint y: 261, distance: 26.9
click at [896, 261] on p "$7.73" at bounding box center [877, 261] width 132 height 11
drag, startPoint x: 869, startPoint y: 335, endPoint x: 902, endPoint y: 336, distance: 32.6
click at [902, 336] on p "$6.64" at bounding box center [877, 333] width 132 height 11
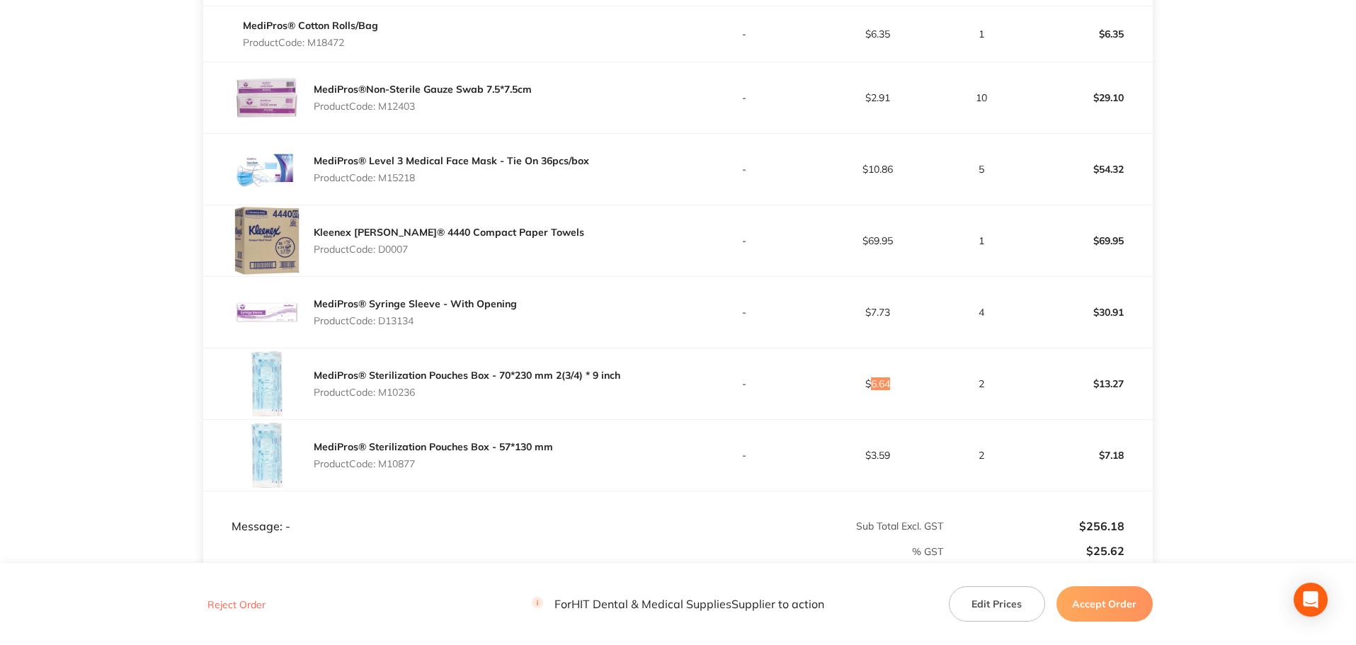
scroll to position [42, 0]
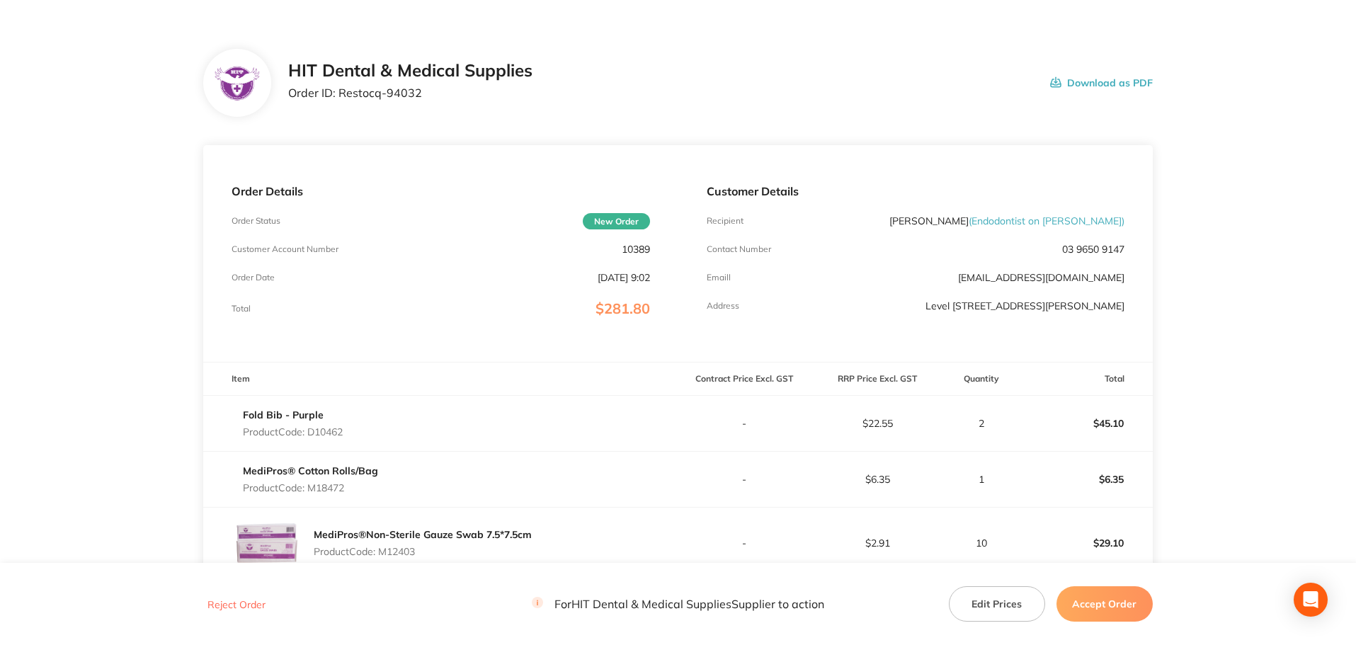
click at [394, 99] on p "Order ID: Restocq- 94032" at bounding box center [410, 92] width 244 height 13
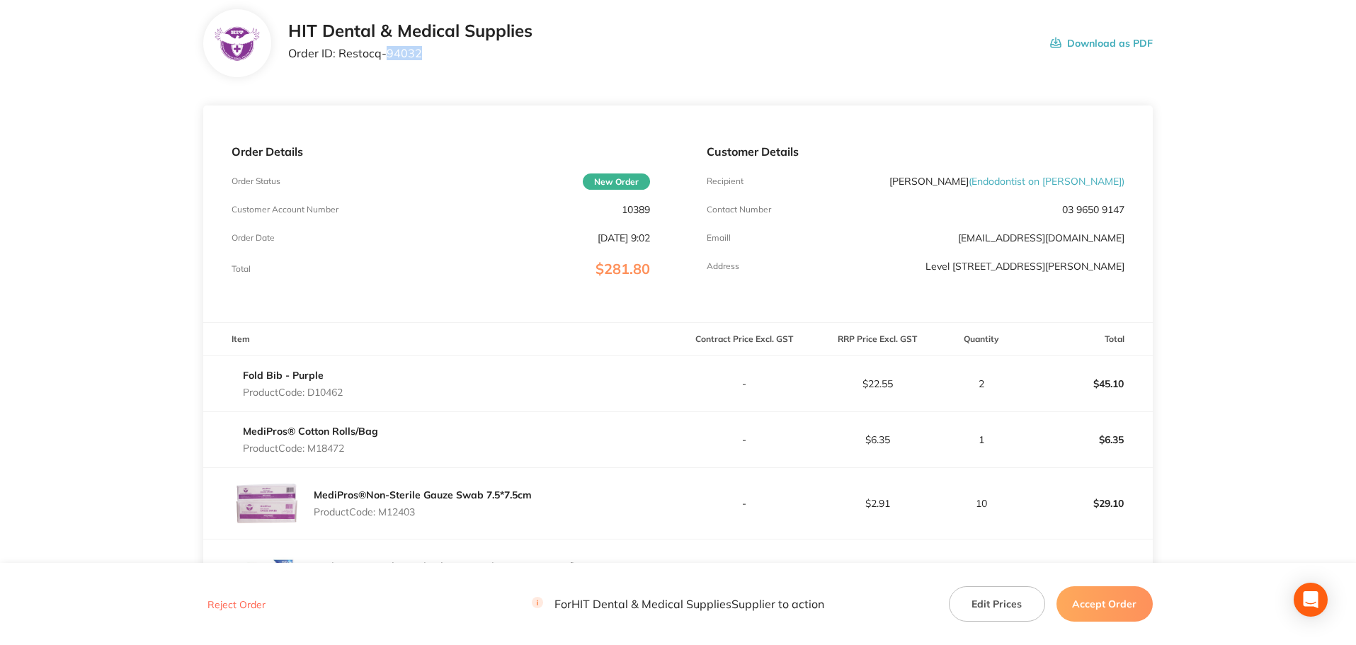
scroll to position [0, 0]
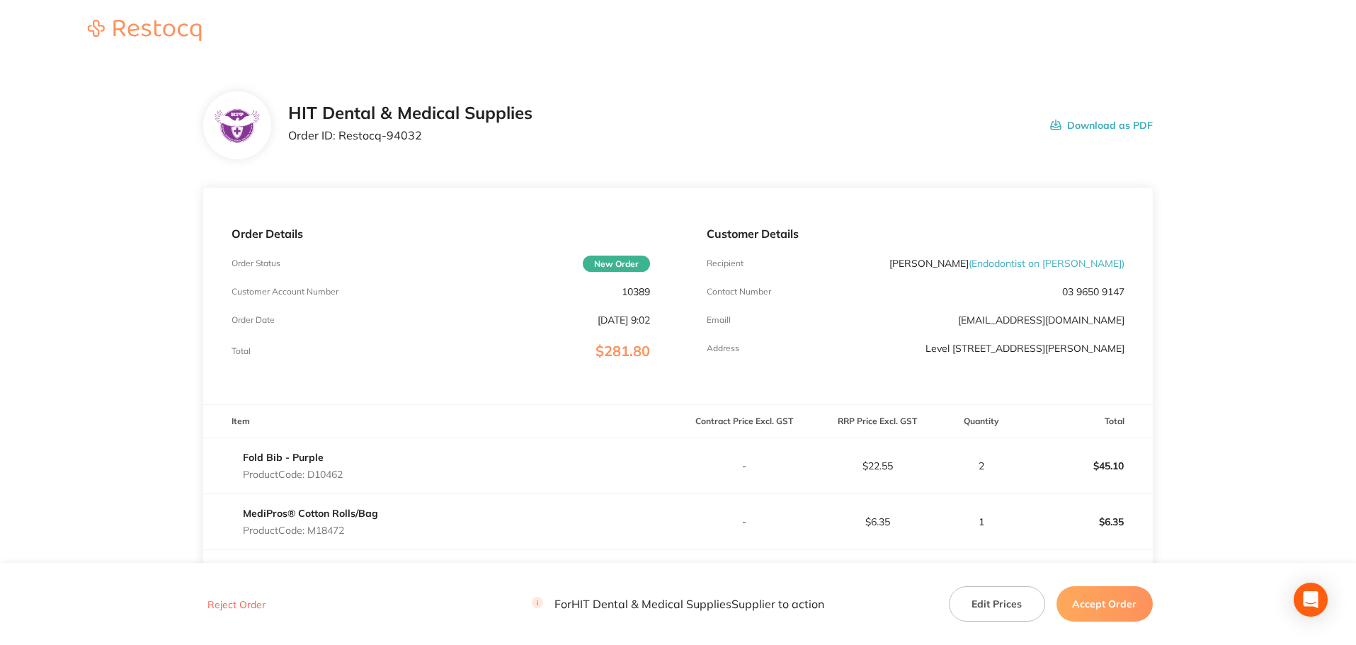
drag, startPoint x: 374, startPoint y: 139, endPoint x: 345, endPoint y: 138, distance: 29.7
click at [374, 139] on p "Order ID: Restocq- 94032" at bounding box center [410, 135] width 244 height 13
drag, startPoint x: 338, startPoint y: 134, endPoint x: 418, endPoint y: 140, distance: 80.2
click at [418, 140] on p "Order ID: Restocq- 94032" at bounding box center [410, 135] width 244 height 13
click at [1093, 591] on button "Accept Order" at bounding box center [1104, 603] width 96 height 35
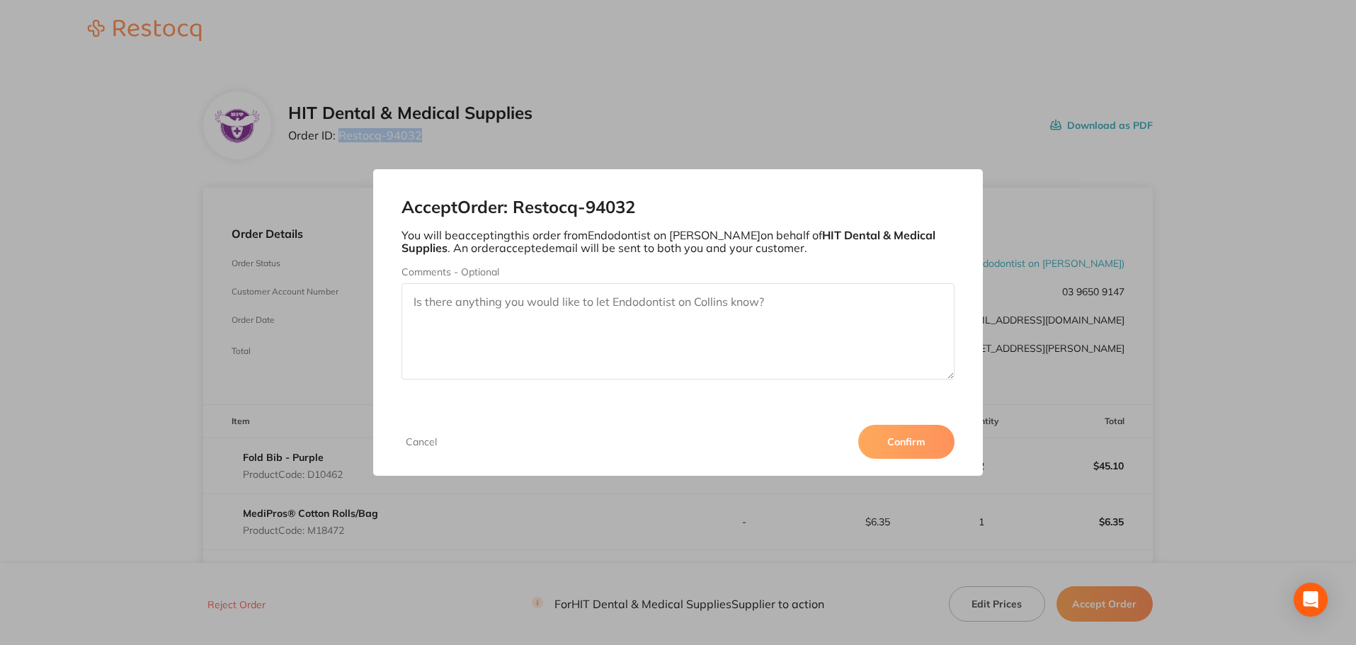
click at [921, 432] on button "Confirm" at bounding box center [906, 442] width 96 height 34
